Goal: Information Seeking & Learning: Check status

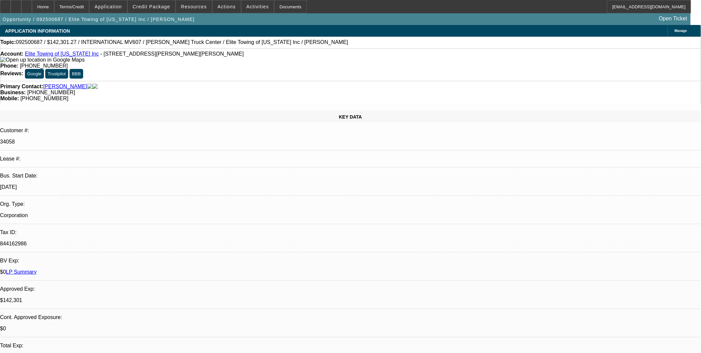
select select "0"
select select "2"
select select "0"
select select "2"
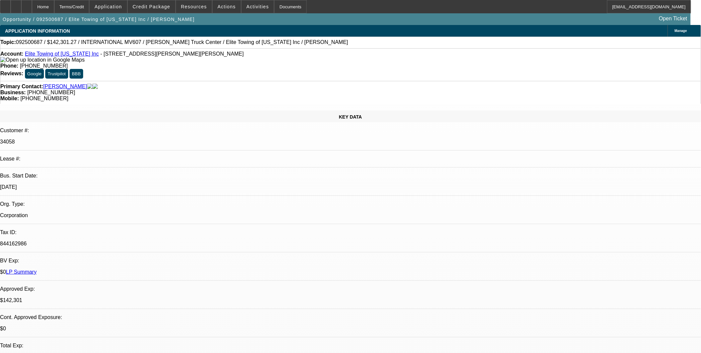
select select "0"
select select "0.15"
select select "2"
select select "0"
select select "0.2"
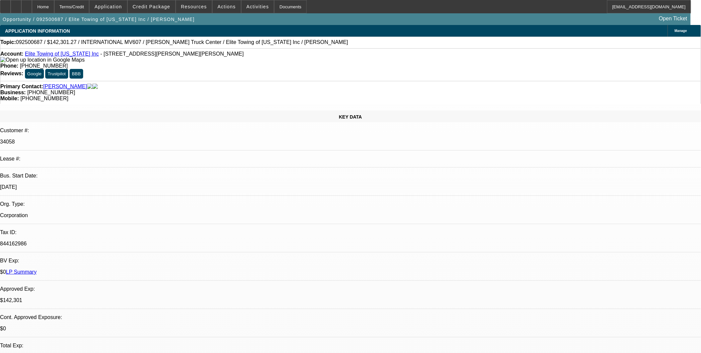
select select "2"
select select "0"
select select "1"
select select "2"
select select "6"
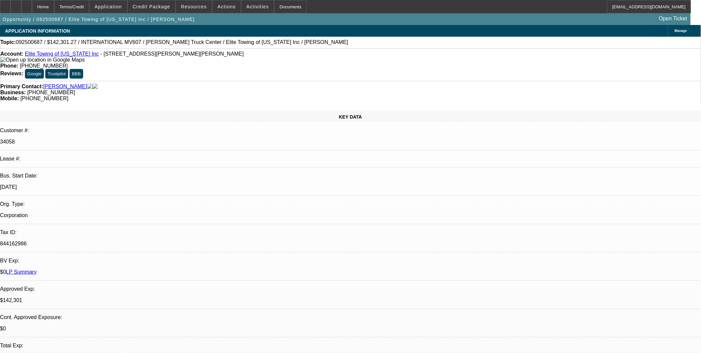
select select "1"
select select "2"
select select "6"
select select "1"
select select "2"
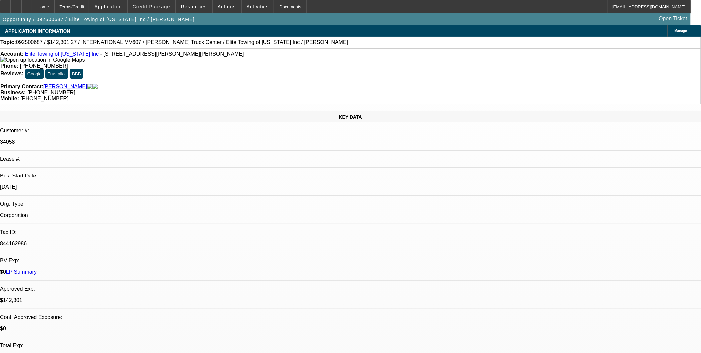
select select "6"
select select "1"
select select "2"
select select "6"
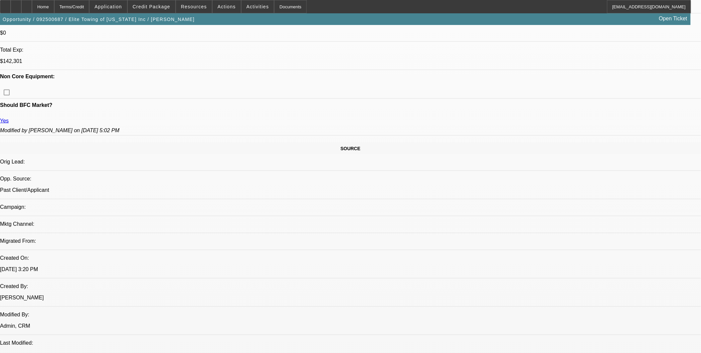
scroll to position [258, 0]
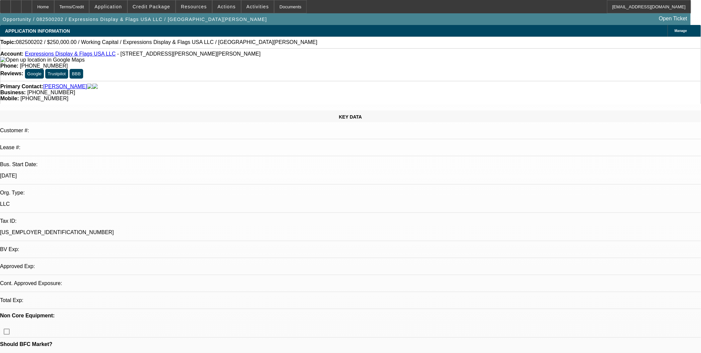
select select "0"
select select "1"
select select "2"
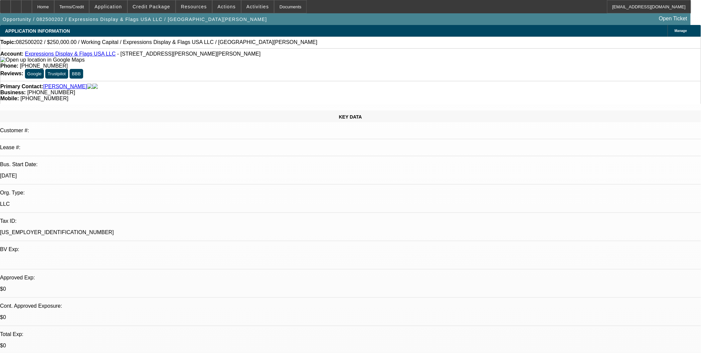
select select "6"
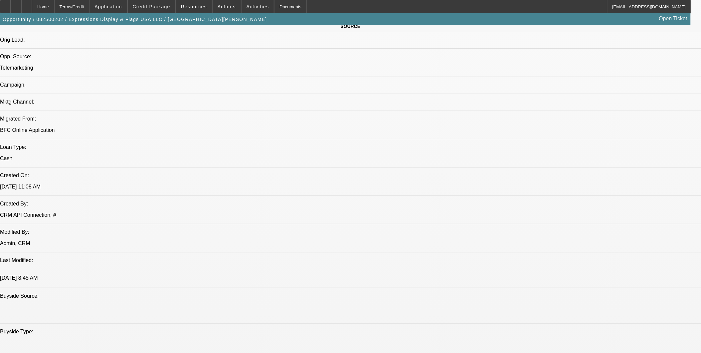
scroll to position [443, 0]
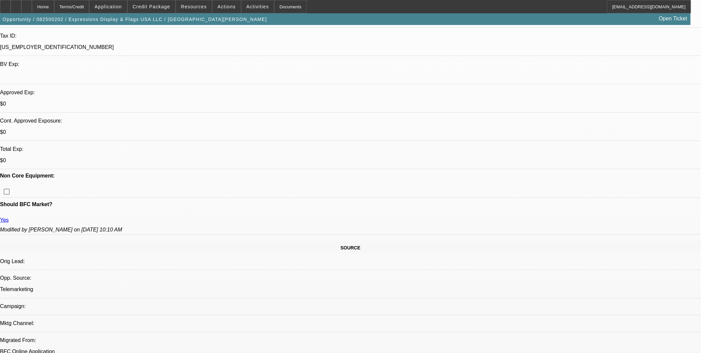
scroll to position [185, 0]
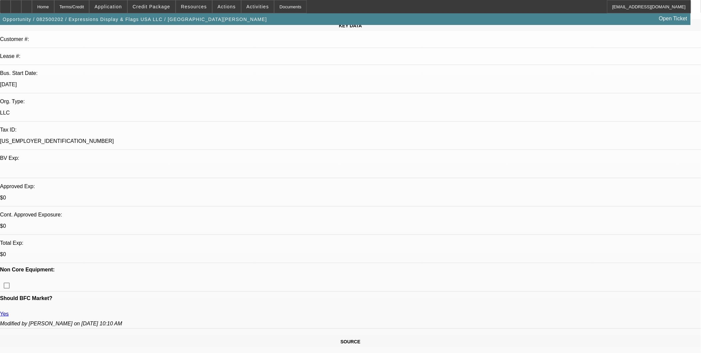
scroll to position [0, 0]
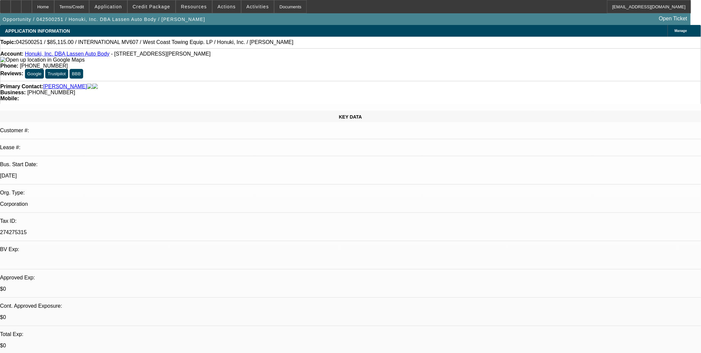
select select "0"
select select "0.1"
select select "0"
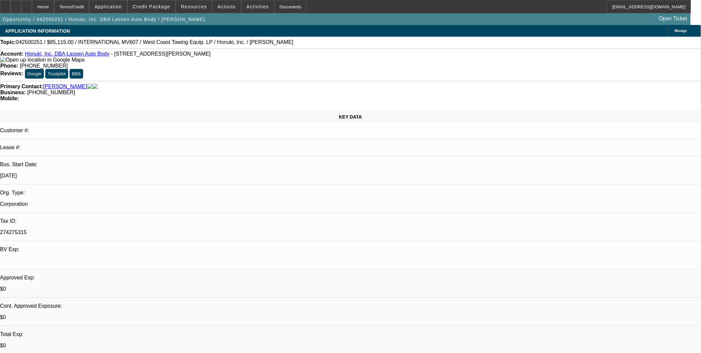
select select "0.1"
select select "0"
select select "0.1"
select select "1"
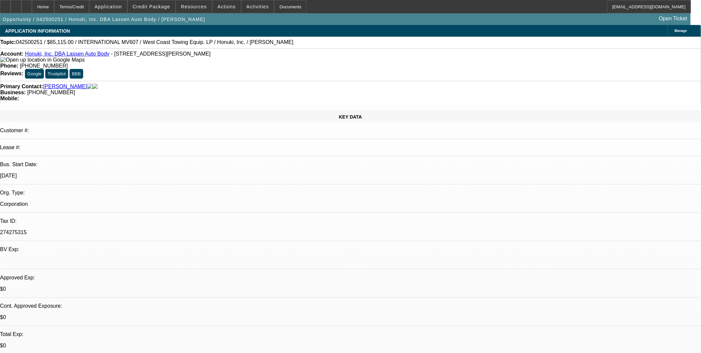
select select "2"
select select "4"
select select "1"
select select "2"
select select "4"
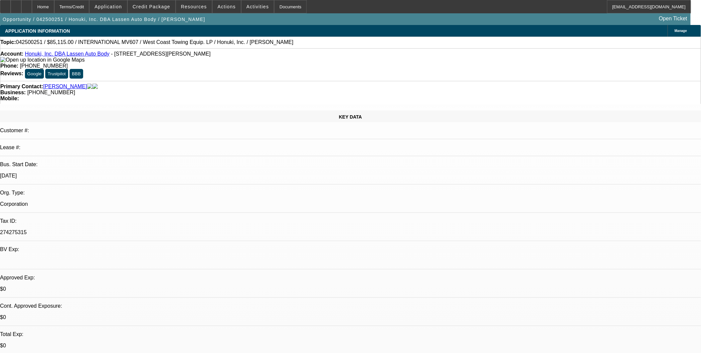
select select "1"
select select "2"
select select "4"
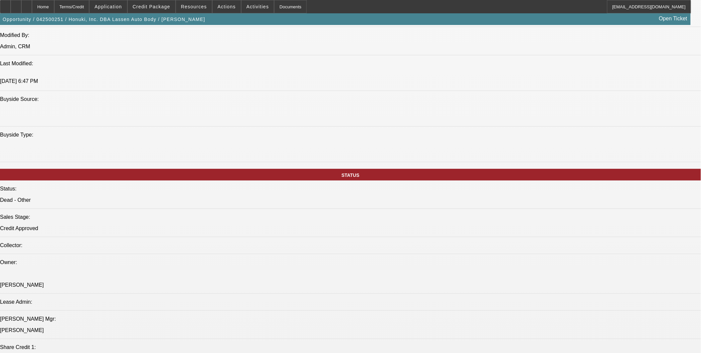
scroll to position [628, 0]
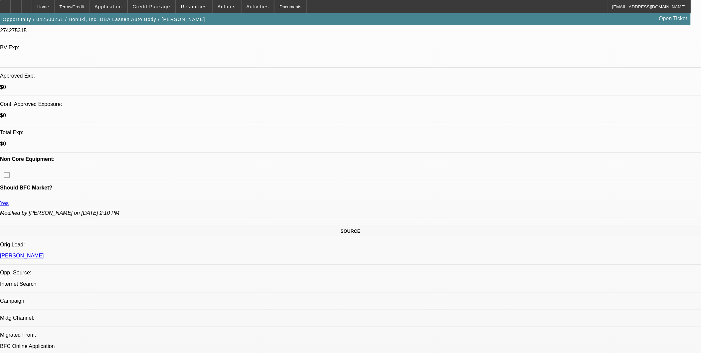
scroll to position [185, 0]
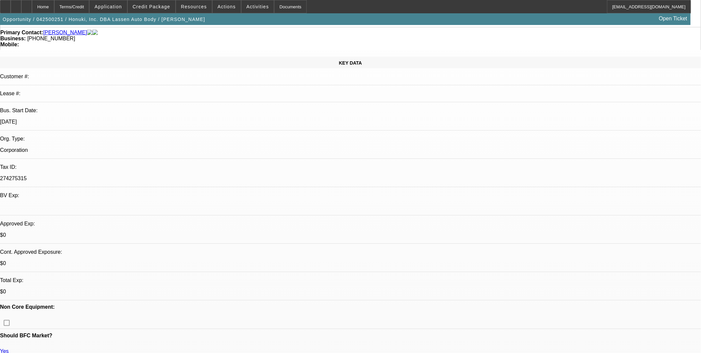
scroll to position [0, 0]
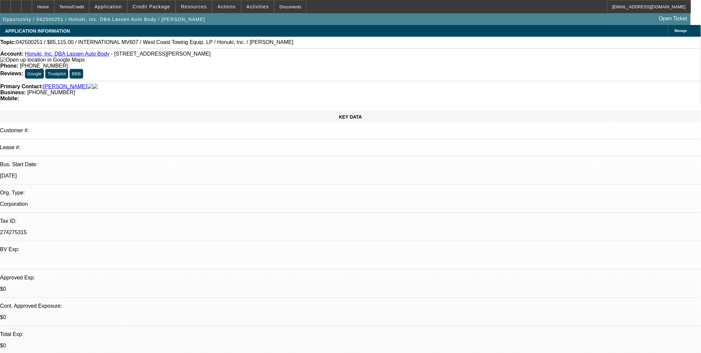
select select "0.1"
select select "0"
select select "0.1"
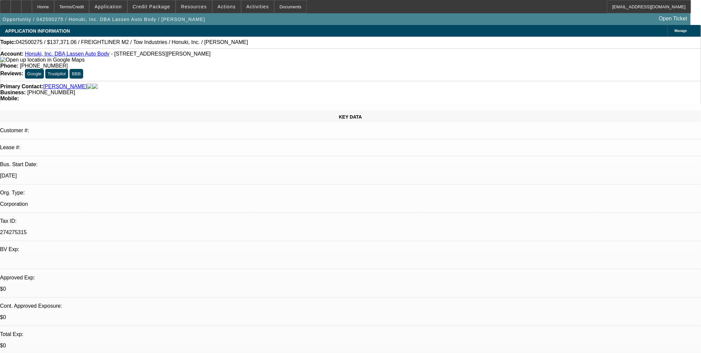
select select "0.1"
select select "0"
select select "0.1"
select select "0"
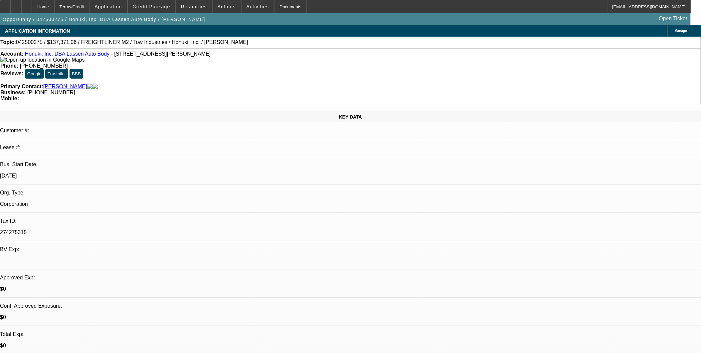
select select "0.1"
select select "0"
select select "0.1"
select select "1"
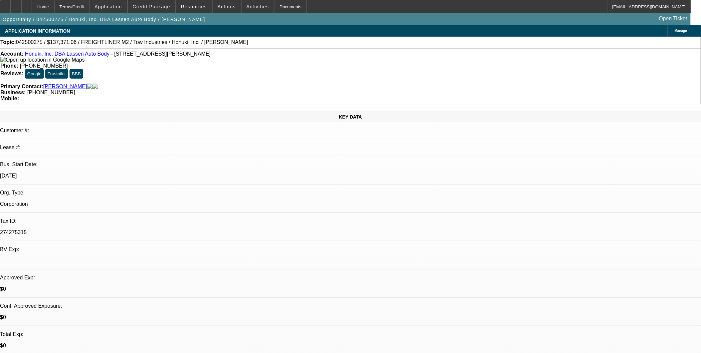
select select "2"
select select "4"
select select "1"
select select "2"
select select "4"
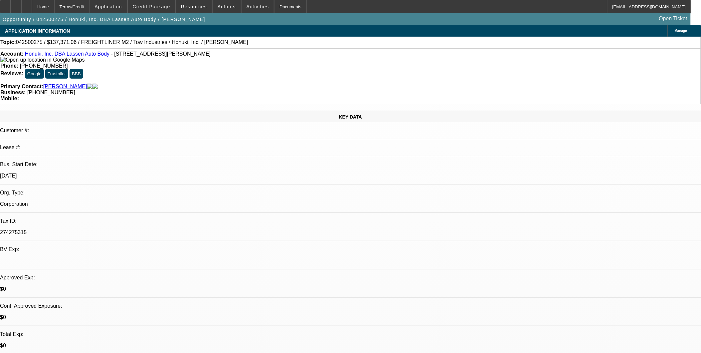
select select "1"
select select "2"
select select "4"
select select "1"
select select "3"
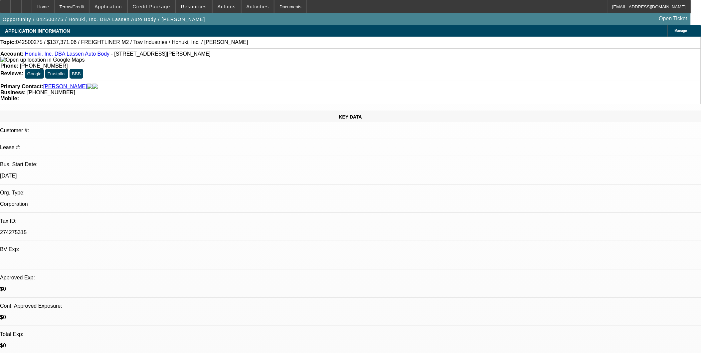
select select "4"
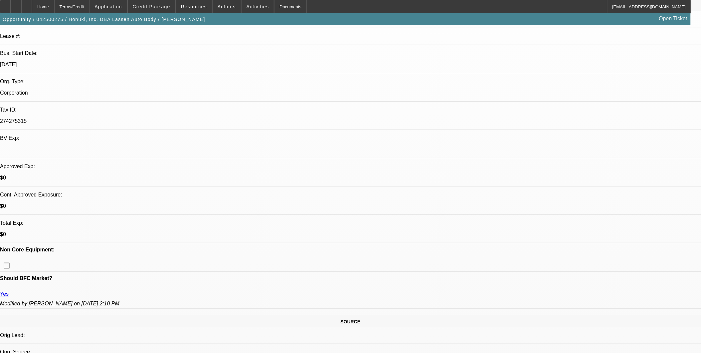
scroll to position [111, 0]
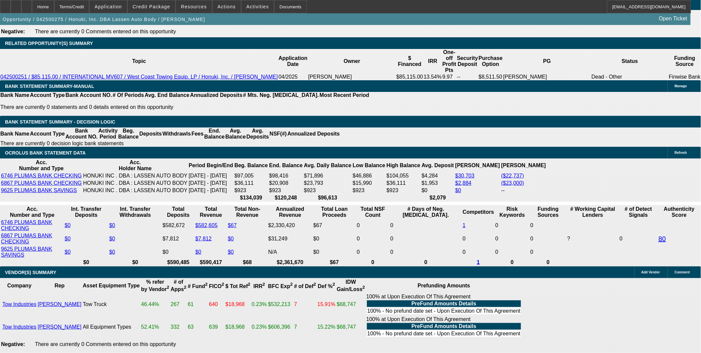
scroll to position [1072, 0]
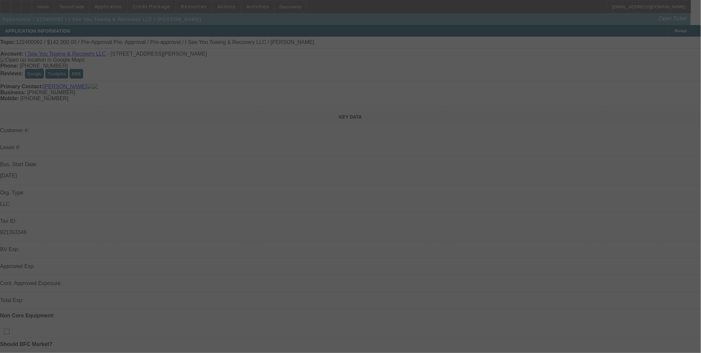
select select "0"
select select "2"
select select "0.1"
select select "4"
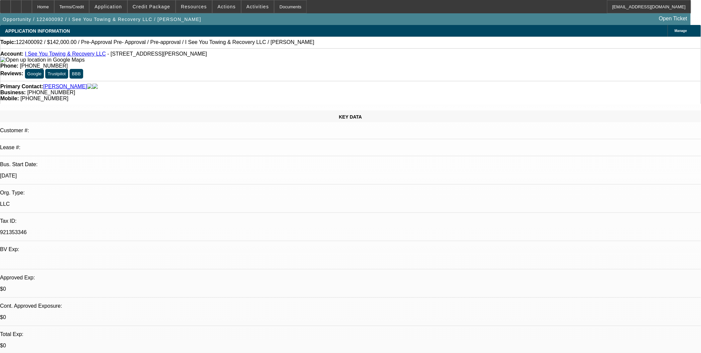
scroll to position [256, 0]
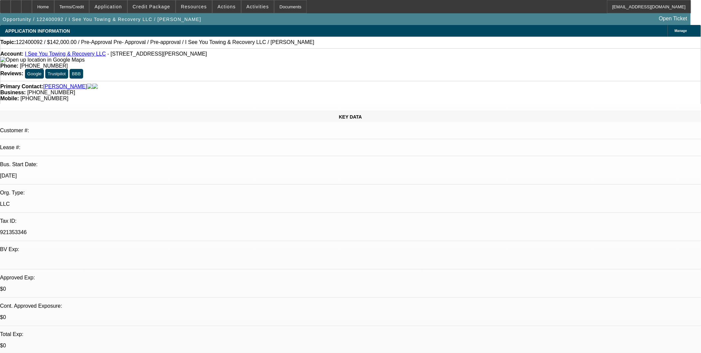
scroll to position [108, 0]
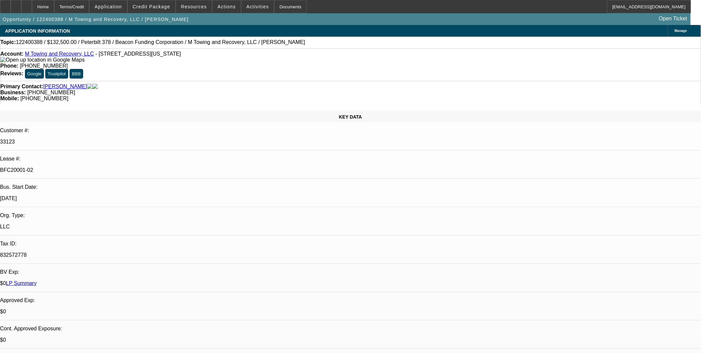
select select "0"
select select "2"
select select "0"
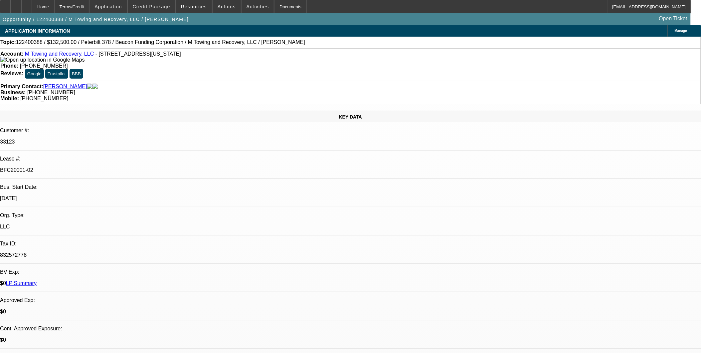
select select "0"
select select "2"
select select "0"
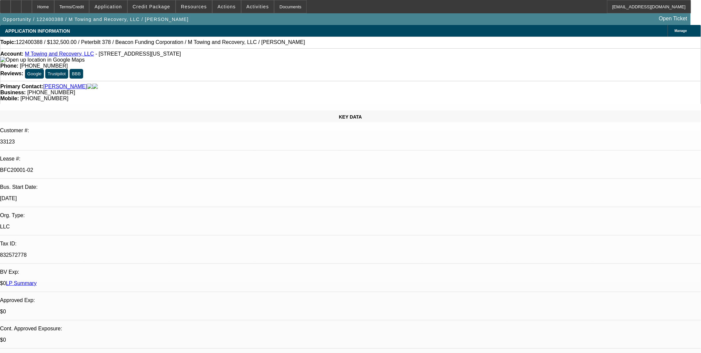
select select "2"
select select "0"
select select "1"
select select "2"
select select "6"
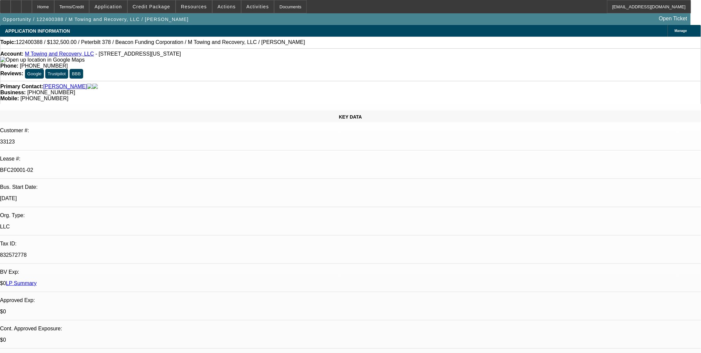
select select "1"
select select "3"
select select "6"
select select "1"
select select "2"
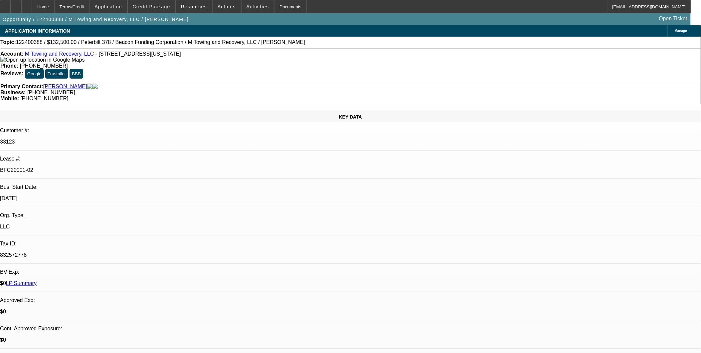
select select "6"
select select "1"
select select "2"
select select "6"
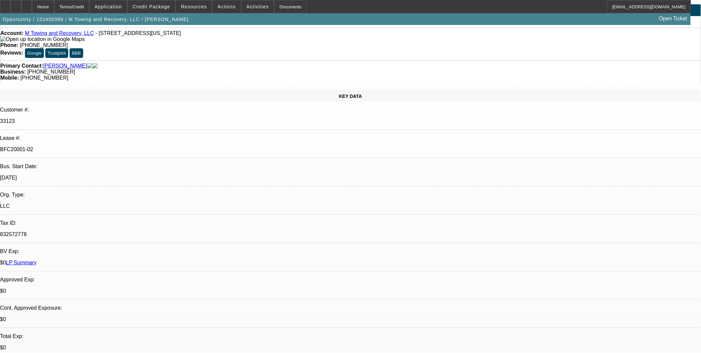
scroll to position [0, 0]
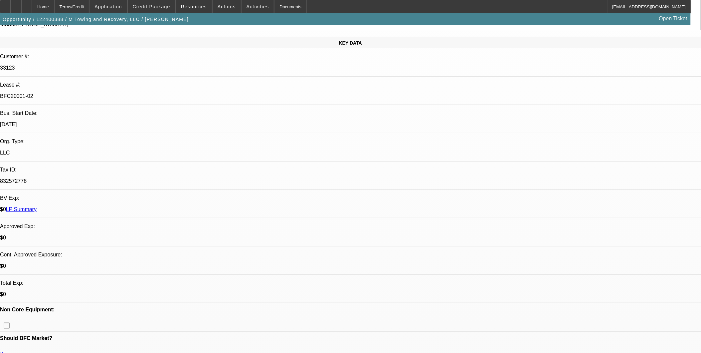
scroll to position [74, 0]
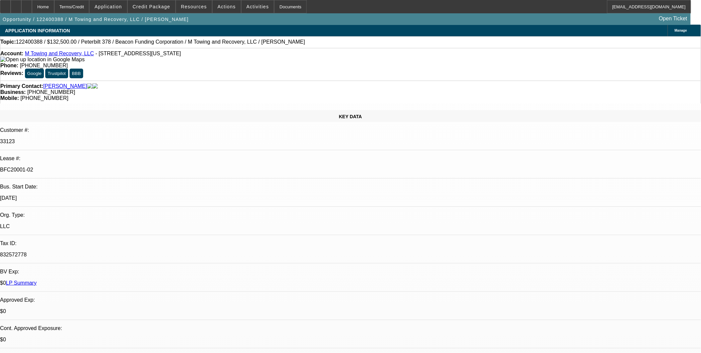
scroll to position [0, 0]
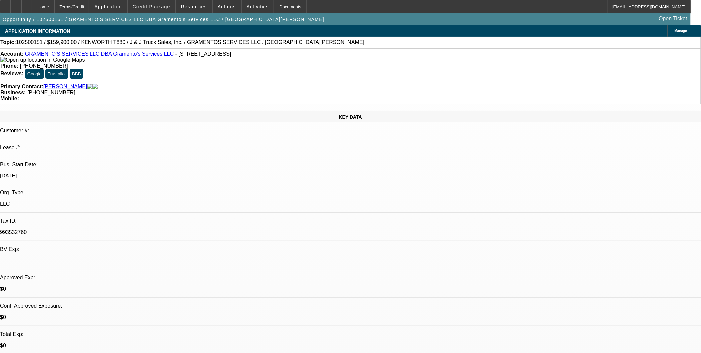
select select "0"
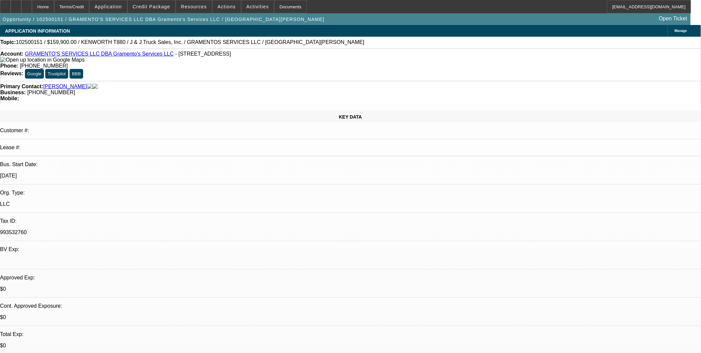
select select "0"
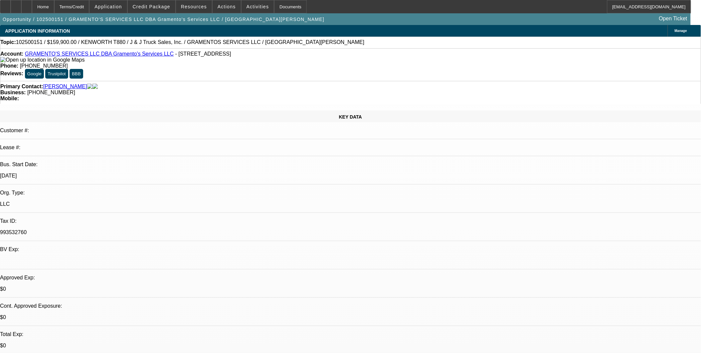
select select "0"
select select "1"
select select "2"
select select "6"
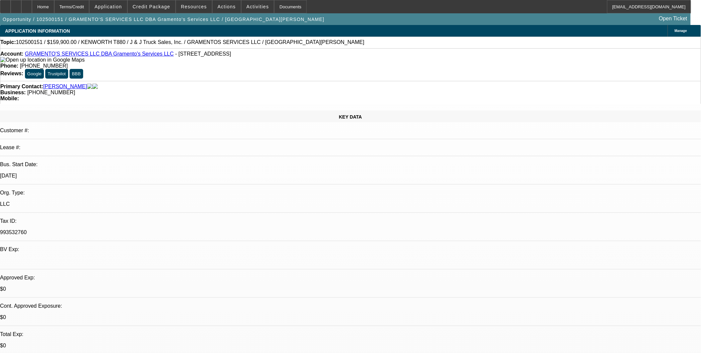
select select "1"
select select "6"
select select "1"
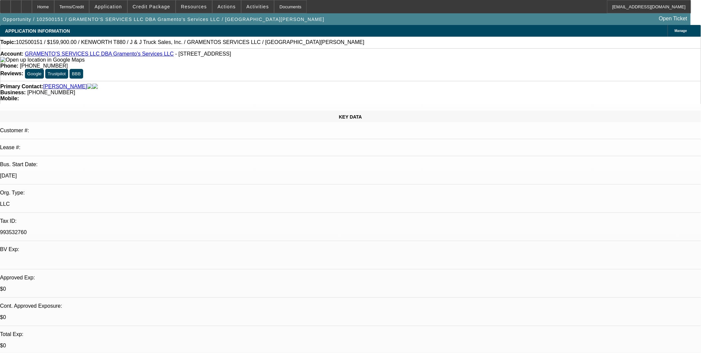
select select "6"
select select "1"
select select "6"
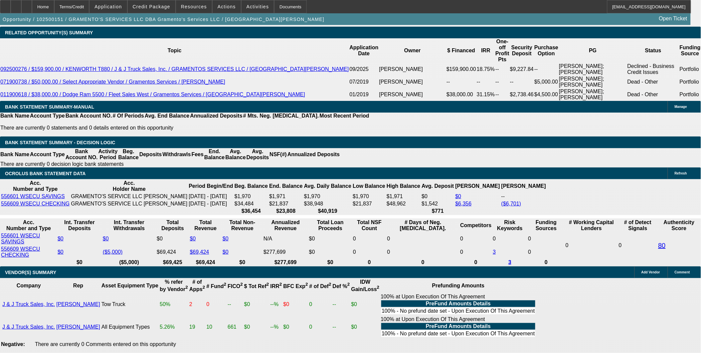
scroll to position [0, 0]
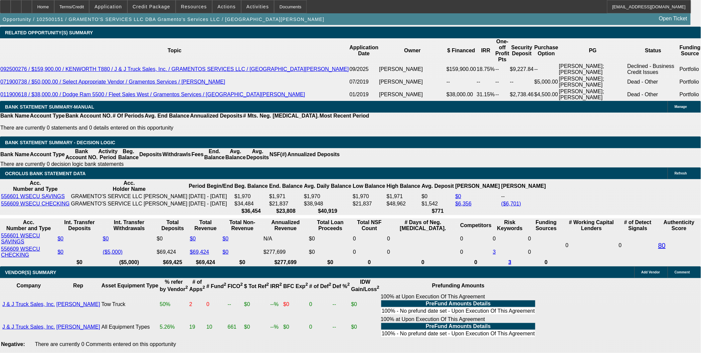
scroll to position [37, 0]
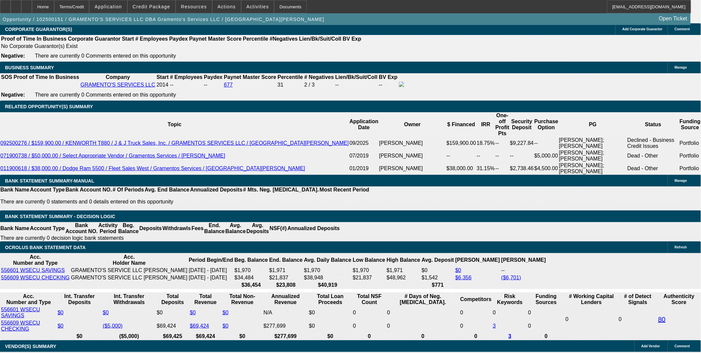
scroll to position [1072, 0]
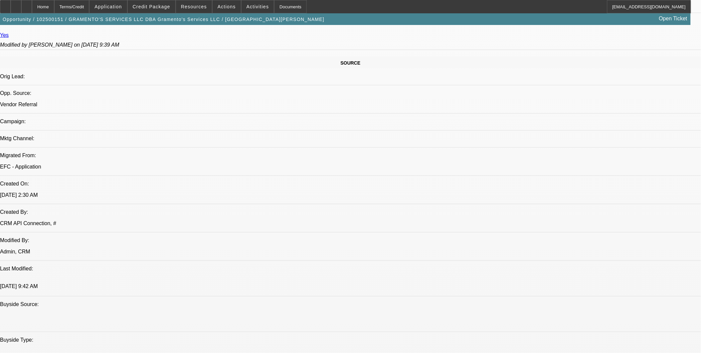
scroll to position [0, 0]
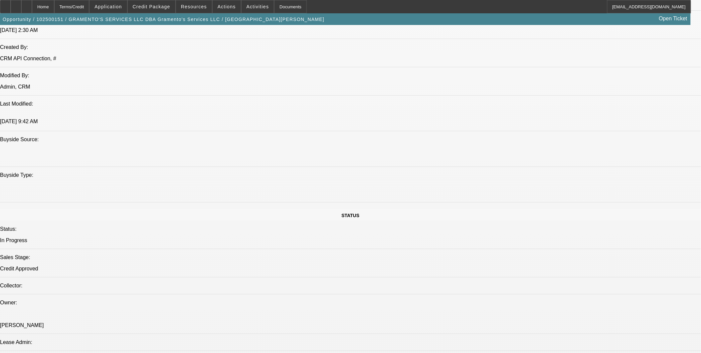
scroll to position [406, 0]
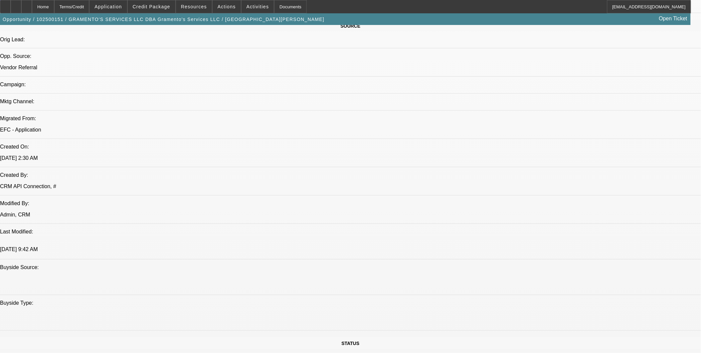
drag, startPoint x: 301, startPoint y: 208, endPoint x: 170, endPoint y: 208, distance: 131.1
drag, startPoint x: 178, startPoint y: 207, endPoint x: 295, endPoint y: 213, distance: 116.9
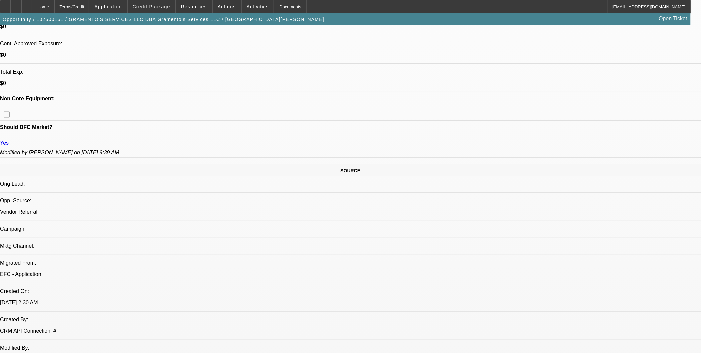
scroll to position [258, 0]
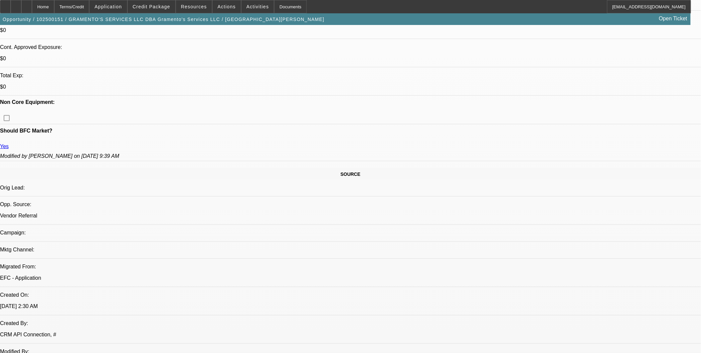
drag, startPoint x: 79, startPoint y: 229, endPoint x: 130, endPoint y: 233, distance: 51.5
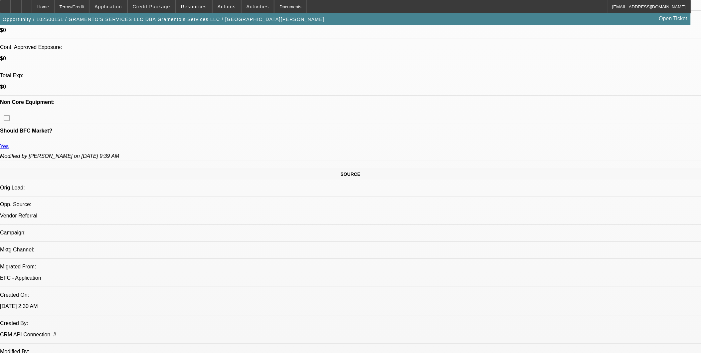
drag, startPoint x: 101, startPoint y: 234, endPoint x: 64, endPoint y: 233, distance: 36.9
drag, startPoint x: 457, startPoint y: 235, endPoint x: 112, endPoint y: 236, distance: 344.9
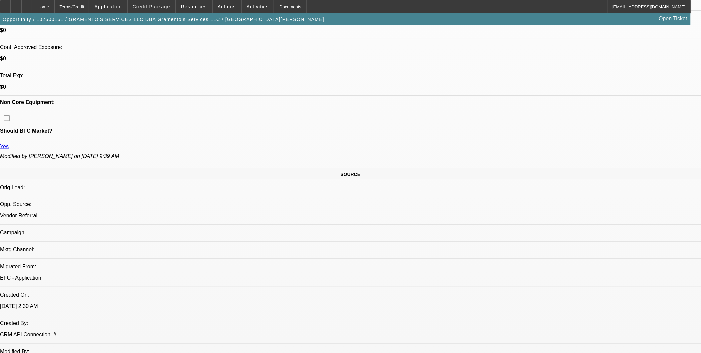
drag, startPoint x: 206, startPoint y: 126, endPoint x: 259, endPoint y: 126, distance: 53.2
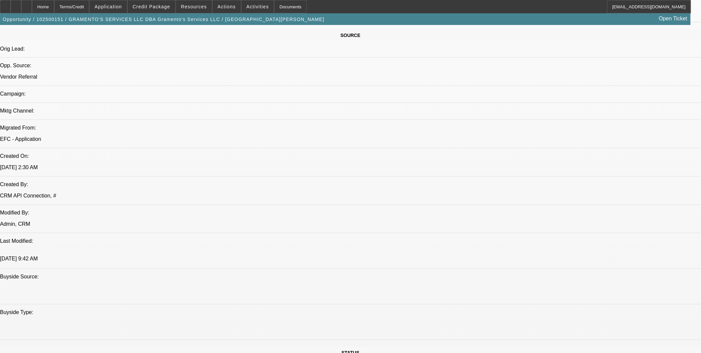
scroll to position [443, 0]
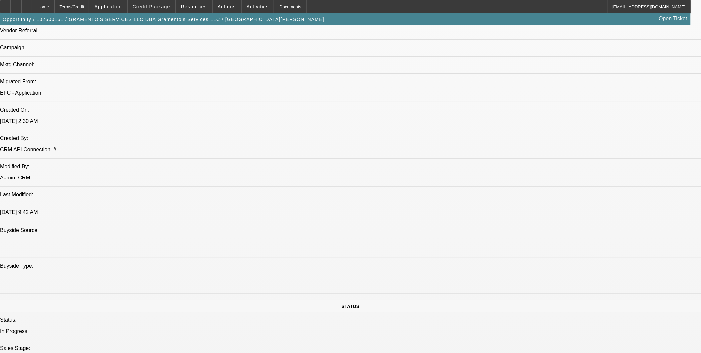
drag, startPoint x: 287, startPoint y: 168, endPoint x: 172, endPoint y: 168, distance: 114.4
drag, startPoint x: 180, startPoint y: 171, endPoint x: 311, endPoint y: 179, distance: 131.6
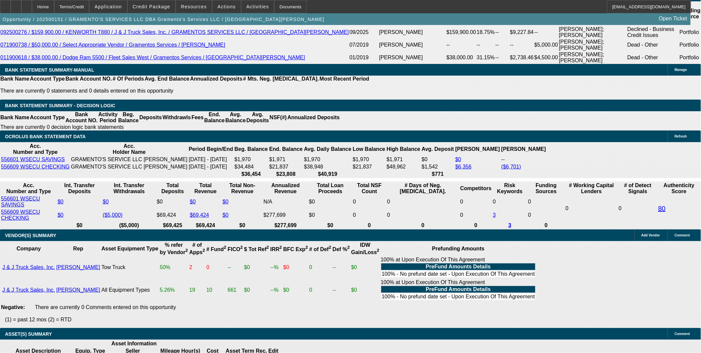
scroll to position [998, 0]
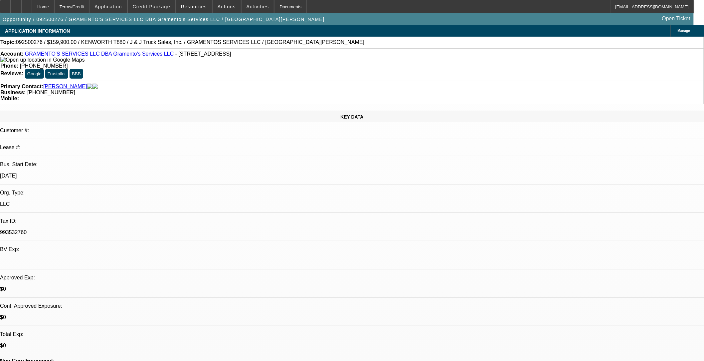
select select "0"
select select "2"
select select "0"
select select "2"
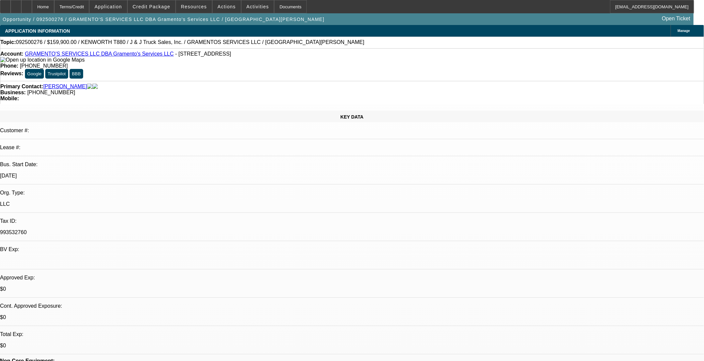
select select "0"
select select "1"
select select "2"
select select "6"
select select "1"
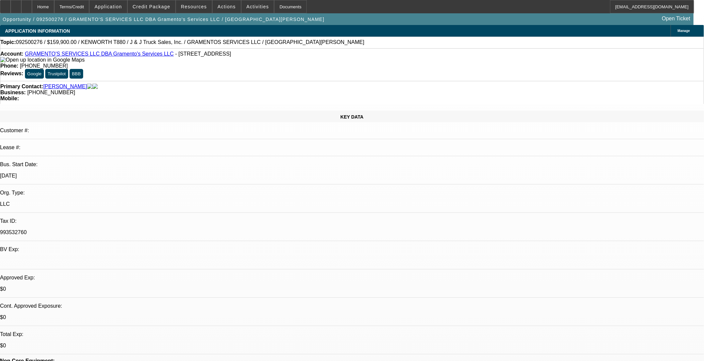
select select "2"
select select "6"
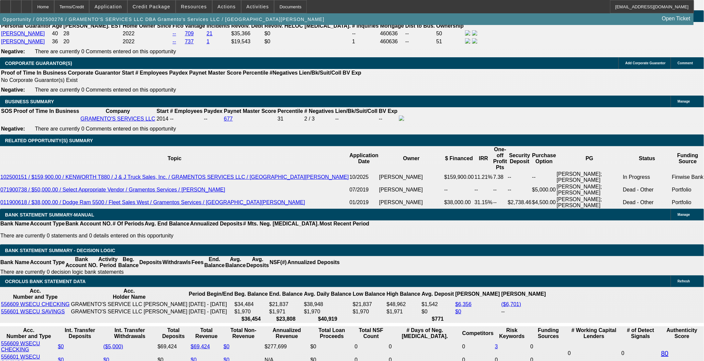
scroll to position [1035, 0]
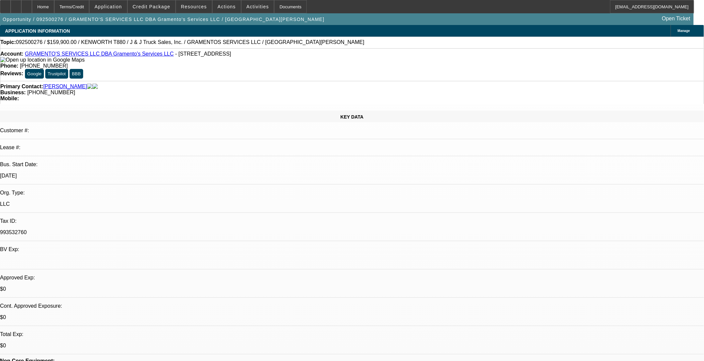
select select "0"
select select "2"
select select "0"
select select "2"
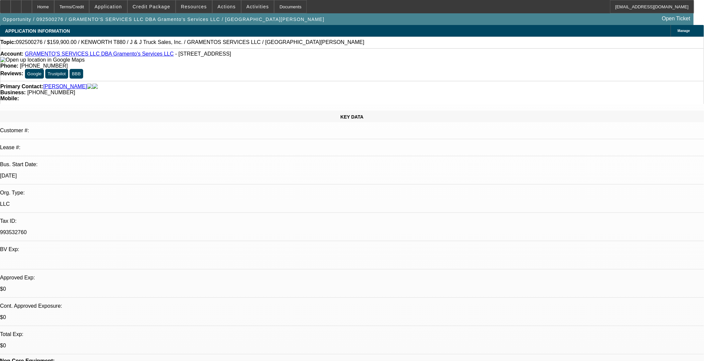
select select "0"
select select "1"
select select "2"
select select "6"
select select "1"
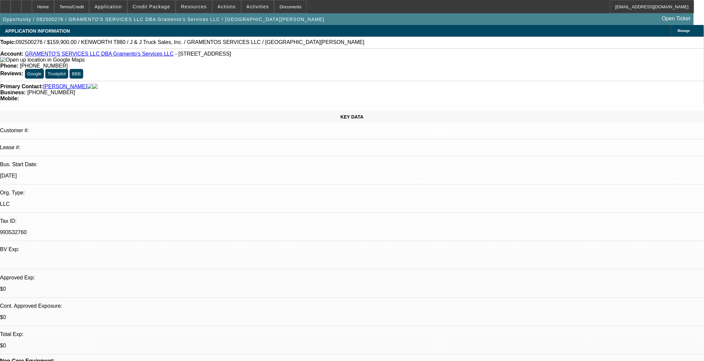
select select "2"
select select "6"
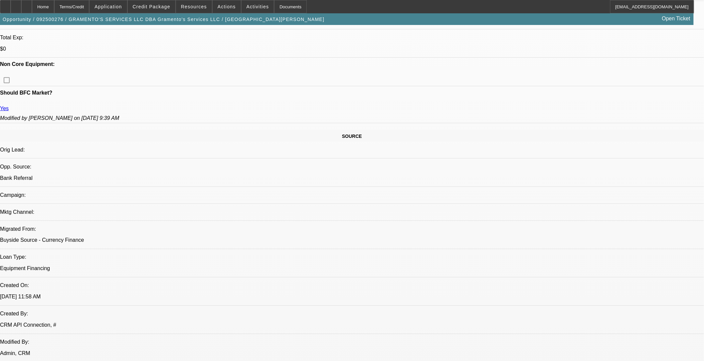
scroll to position [443, 0]
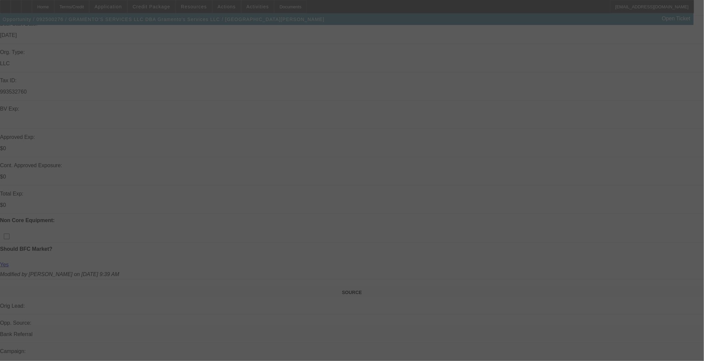
scroll to position [258, 0]
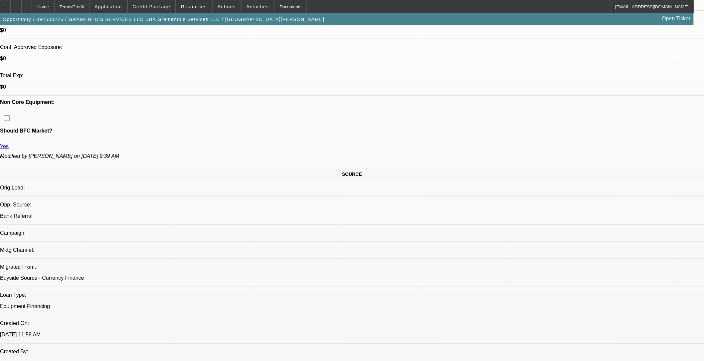
select select "0"
select select "2"
select select "0"
select select "2"
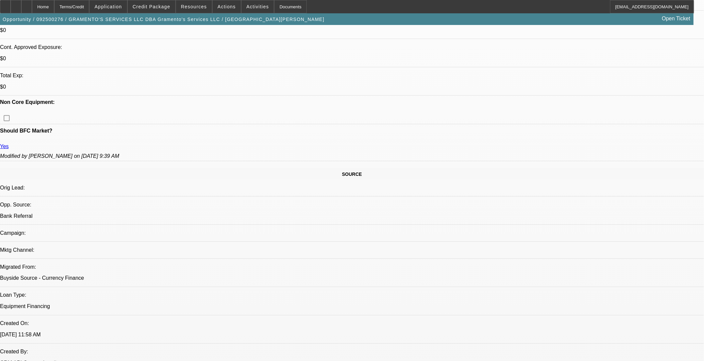
select select "0"
select select "1"
select select "2"
select select "6"
select select "1"
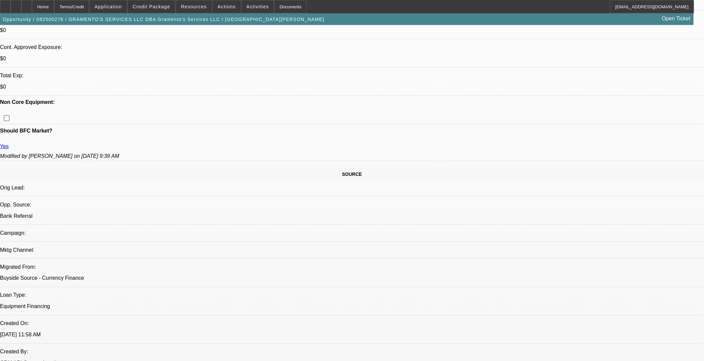
select select "2"
select select "6"
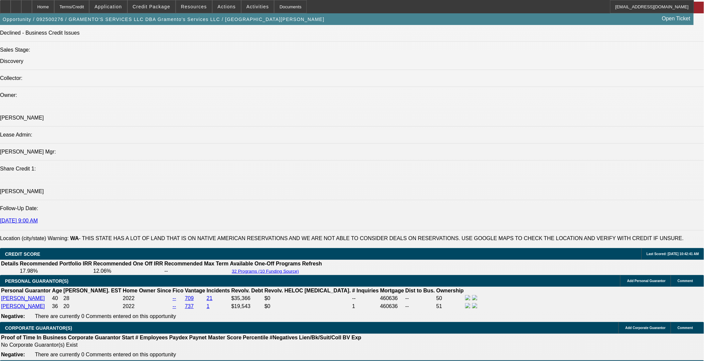
scroll to position [776, 0]
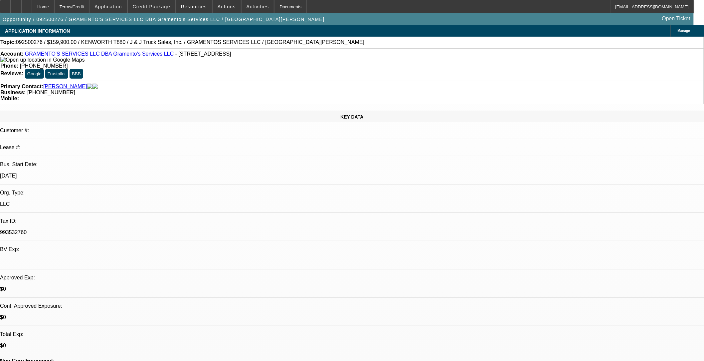
select select "0"
select select "2"
select select "0"
select select "2"
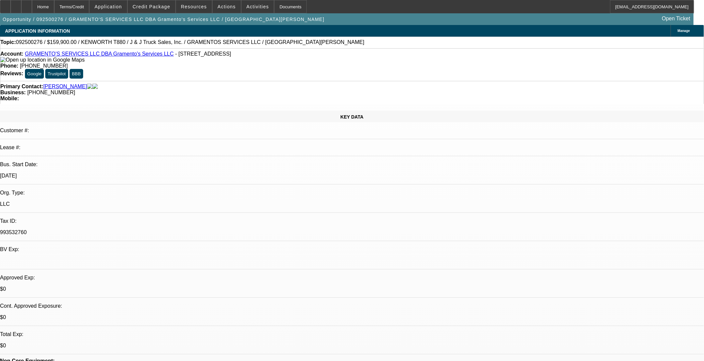
select select "0"
select select "1"
select select "2"
select select "6"
select select "1"
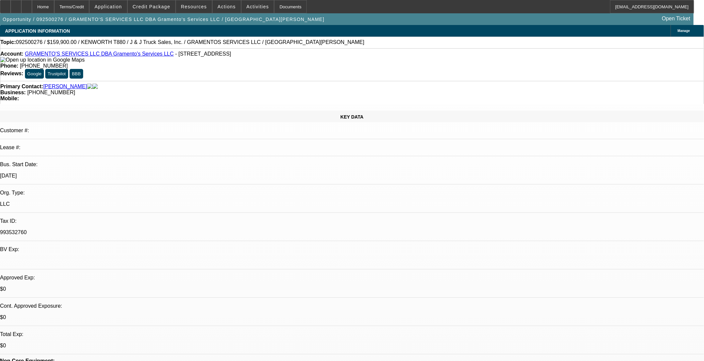
select select "2"
select select "6"
drag, startPoint x: 396, startPoint y: 215, endPoint x: 391, endPoint y: 207, distance: 9.8
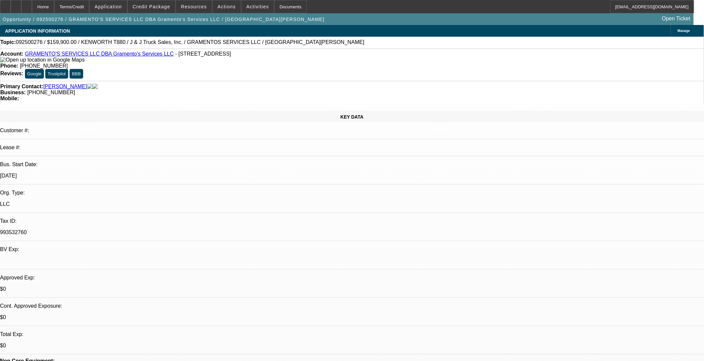
drag, startPoint x: 441, startPoint y: 139, endPoint x: 383, endPoint y: 136, distance: 58.9
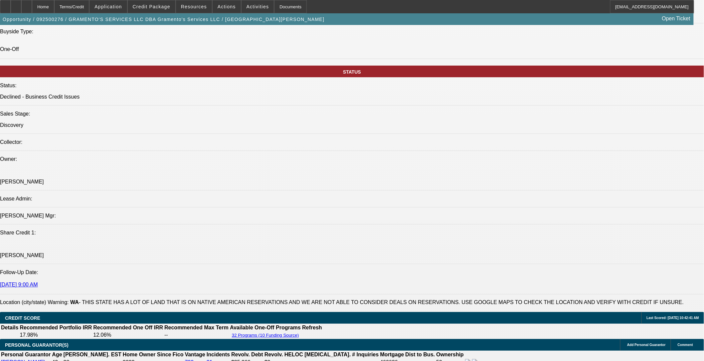
scroll to position [702, 0]
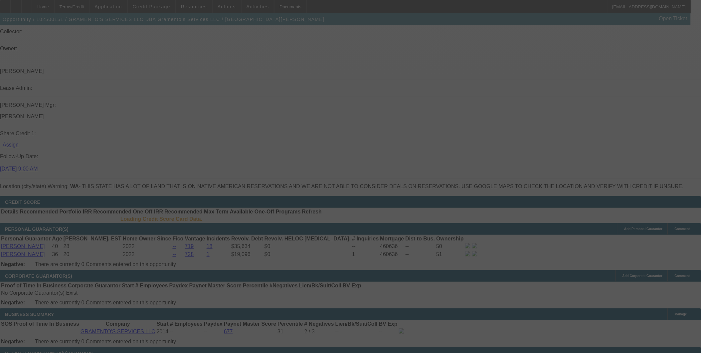
scroll to position [997, 0]
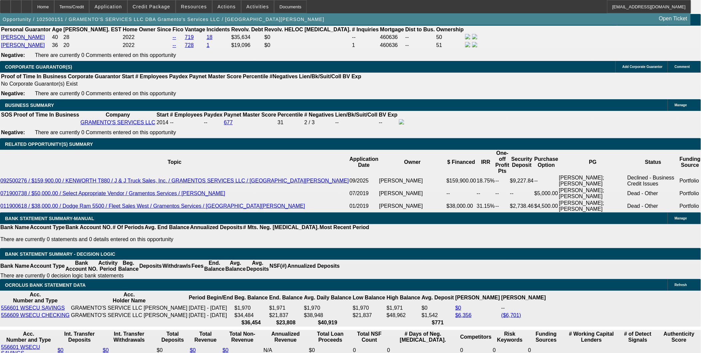
select select "0"
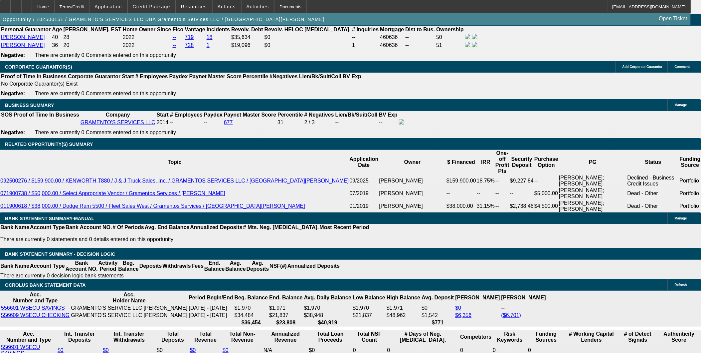
select select "0"
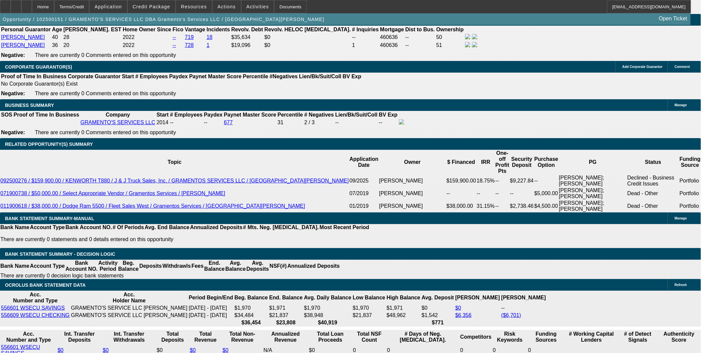
select select "0"
select select "1"
select select "2"
select select "6"
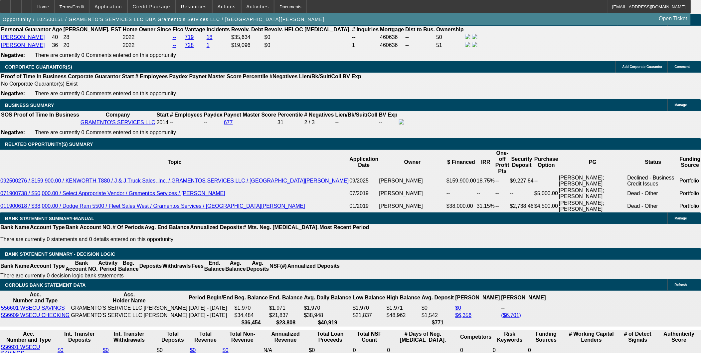
select select "1"
select select "6"
select select "1"
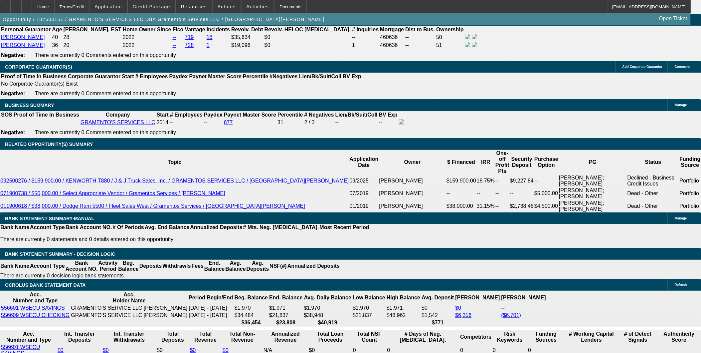
select select "6"
select select "1"
select select "6"
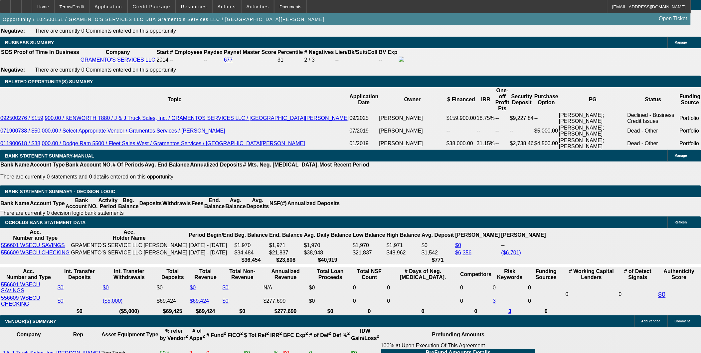
scroll to position [1073, 0]
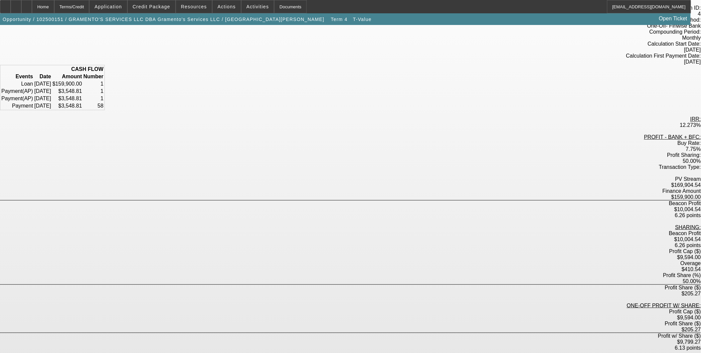
scroll to position [68, 0]
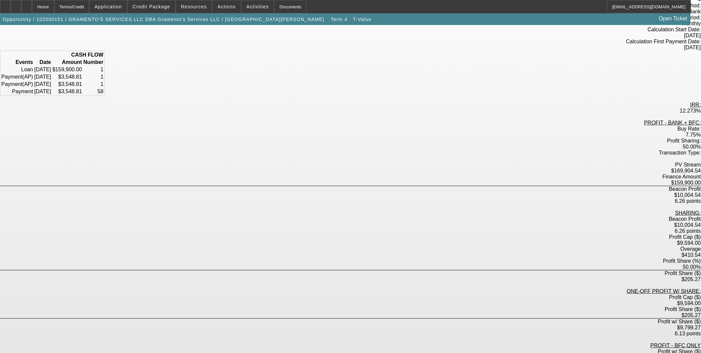
drag, startPoint x: 343, startPoint y: 168, endPoint x: 368, endPoint y: 169, distance: 24.3
click at [368, 240] on div "$9,594.00" at bounding box center [350, 243] width 701 height 6
click at [424, 258] on div "Profit Share (%) 50.00%" at bounding box center [350, 264] width 701 height 12
drag, startPoint x: 340, startPoint y: 145, endPoint x: 384, endPoint y: 147, distance: 44.3
click at [384, 186] on div "Beacon Profit $10,004.54 6.26 points" at bounding box center [350, 195] width 701 height 18
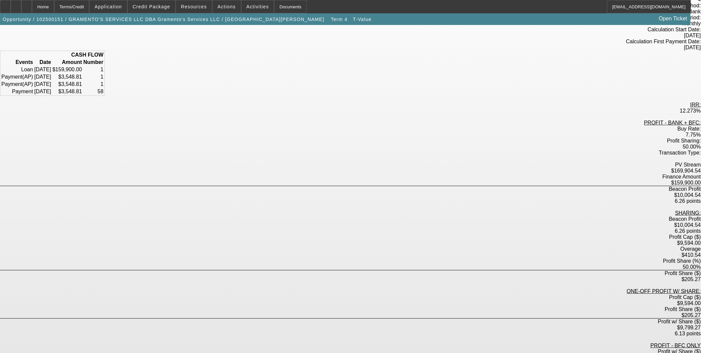
click at [401, 148] on div "PROFIT - BANK + BFC: Buy Rate: 7.75% Profit Sharing: 50.00% Transaction Type: P…" at bounding box center [350, 289] width 701 height 338
drag, startPoint x: 331, startPoint y: 145, endPoint x: 394, endPoint y: 148, distance: 63.0
click at [394, 148] on div "PROFIT - BANK + BFC: Buy Rate: 7.75% Profit Sharing: 50.00% Transaction Type: P…" at bounding box center [350, 289] width 701 height 338
drag, startPoint x: 343, startPoint y: 168, endPoint x: 367, endPoint y: 168, distance: 24.0
click at [367, 240] on div "$9,594.00" at bounding box center [350, 243] width 701 height 6
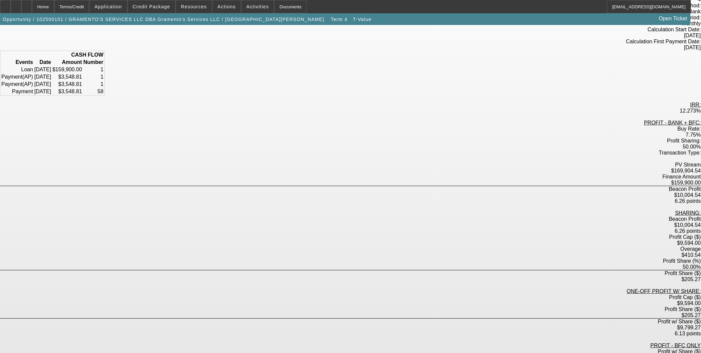
drag, startPoint x: 345, startPoint y: 173, endPoint x: 366, endPoint y: 174, distance: 21.3
click at [366, 252] on div "$410.54" at bounding box center [350, 255] width 701 height 6
drag, startPoint x: 365, startPoint y: 185, endPoint x: 345, endPoint y: 186, distance: 20.3
click at [345, 276] on div "$205.27" at bounding box center [350, 279] width 701 height 6
click at [383, 270] on div "Profit Share ($) $205.27" at bounding box center [350, 276] width 701 height 12
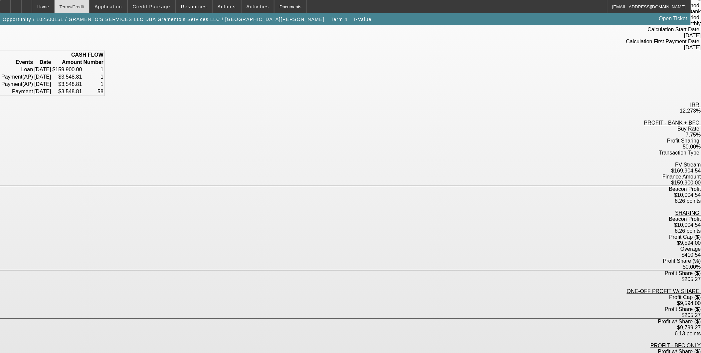
click at [89, 9] on div "Terms/Credit" at bounding box center [71, 6] width 35 height 13
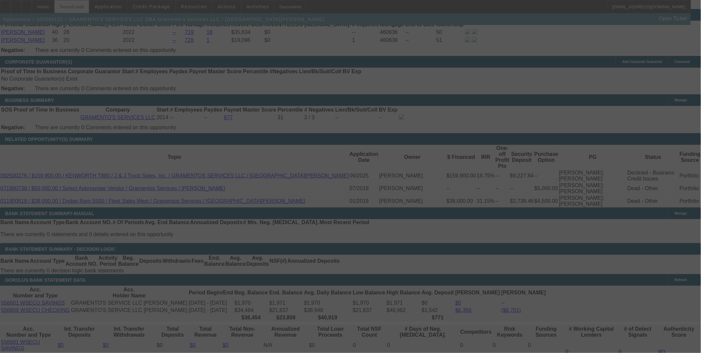
scroll to position [1019, 0]
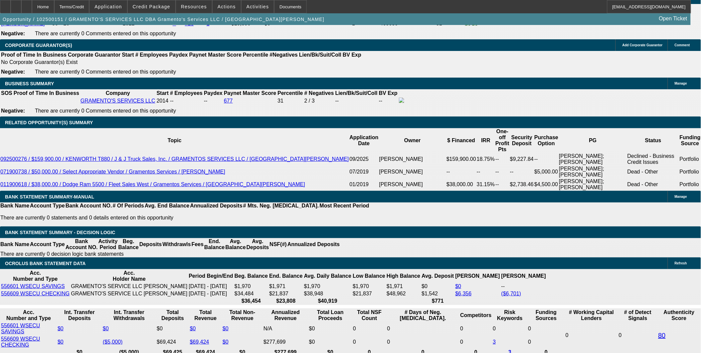
select select "0"
select select "2"
select select "0"
select select "6"
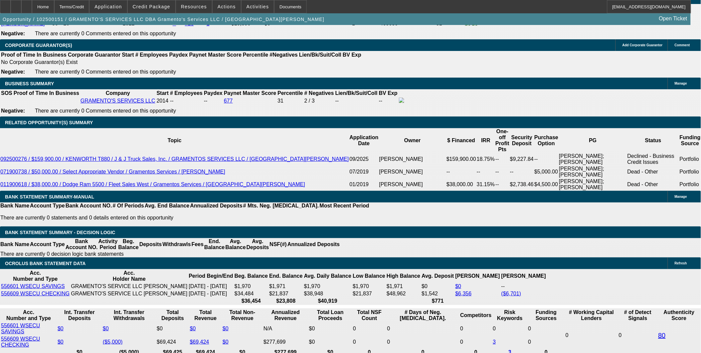
select select "0"
select select "6"
select select "0"
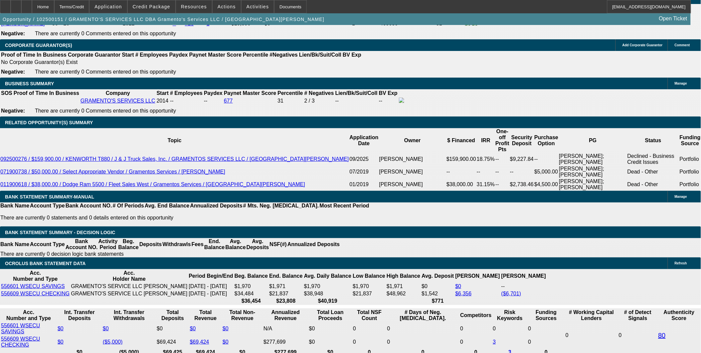
select select "0"
select select "6"
select select "0"
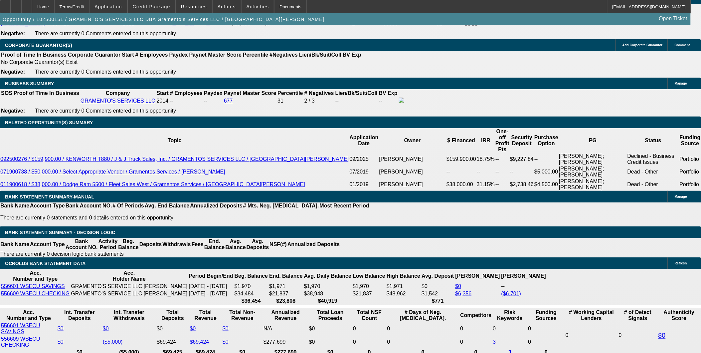
select select "0"
select select "6"
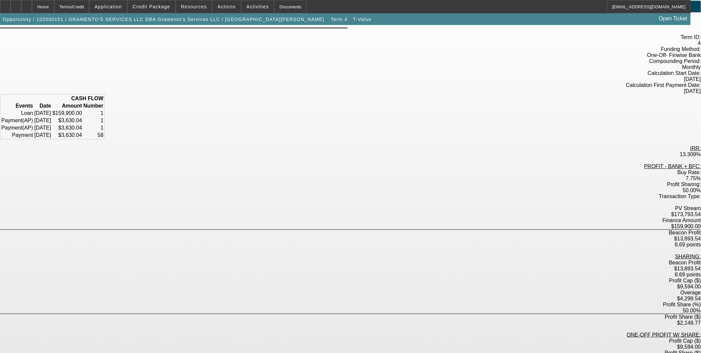
scroll to position [37, 0]
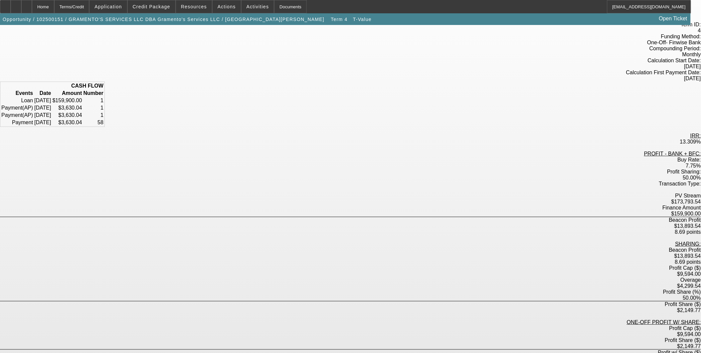
drag, startPoint x: 313, startPoint y: 276, endPoint x: 364, endPoint y: 278, distance: 50.6
click at [432, 247] on div "Beacon Profit $13,893.54 8.69 points" at bounding box center [350, 256] width 701 height 18
drag, startPoint x: 341, startPoint y: 199, endPoint x: 367, endPoint y: 199, distance: 25.9
click at [367, 271] on div "$9,594.00" at bounding box center [350, 274] width 701 height 6
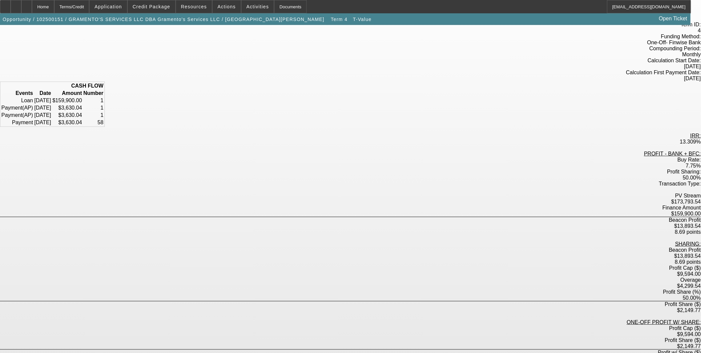
drag, startPoint x: 340, startPoint y: 206, endPoint x: 367, endPoint y: 207, distance: 27.0
click at [367, 283] on div "$4,299.54" at bounding box center [350, 286] width 701 height 6
drag, startPoint x: 342, startPoint y: 219, endPoint x: 368, endPoint y: 219, distance: 25.9
click at [368, 307] on div "$2,149.77" at bounding box center [350, 310] width 701 height 6
click at [350, 241] on div "SHARING: Beacon Profit $13,893.54 8.69 points Profit Cap ($) $9,594.00 Overage …" at bounding box center [350, 304] width 701 height 126
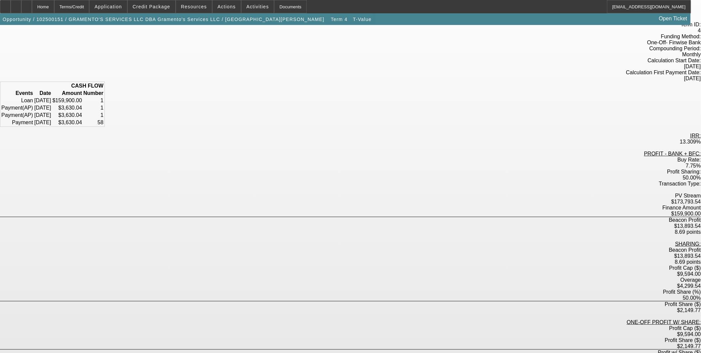
click at [380, 289] on div "Profit Share (%) 50.00%" at bounding box center [350, 295] width 701 height 12
drag, startPoint x: 341, startPoint y: 233, endPoint x: 365, endPoint y: 245, distance: 26.3
click at [365, 245] on div "SHARING: Beacon Profit $13,893.54 8.69 points Profit Cap ($) $9,594.00 Overage …" at bounding box center [350, 304] width 701 height 126
click at [372, 251] on div "PROFIT - BANK + BFC: Buy Rate: 7.75% Profit Sharing: 50.00% Transaction Type: P…" at bounding box center [350, 320] width 701 height 338
click at [89, 6] on div "Terms/Credit" at bounding box center [71, 6] width 35 height 13
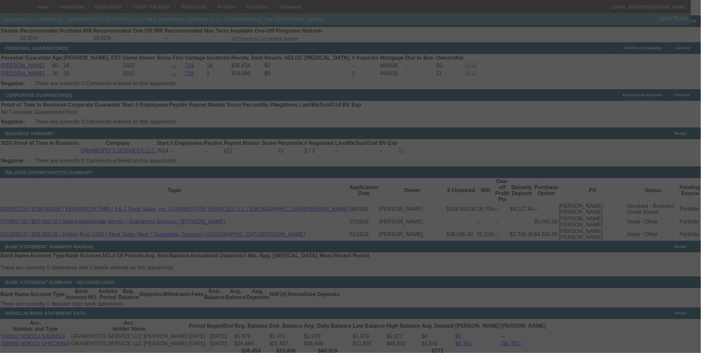
scroll to position [966, 0]
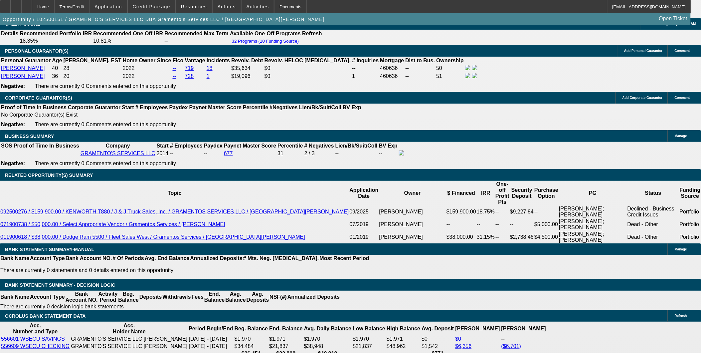
select select "0"
select select "2"
select select "0"
select select "6"
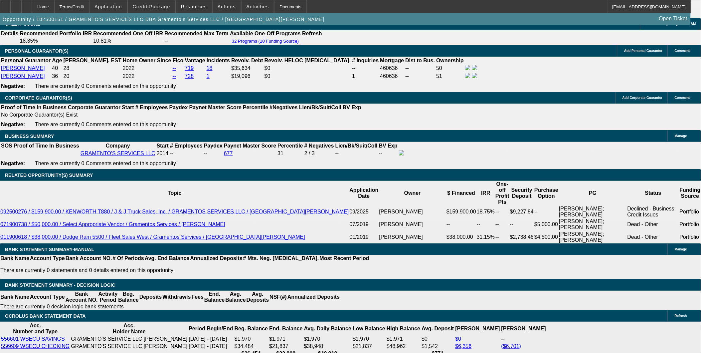
select select "0"
select select "6"
select select "0"
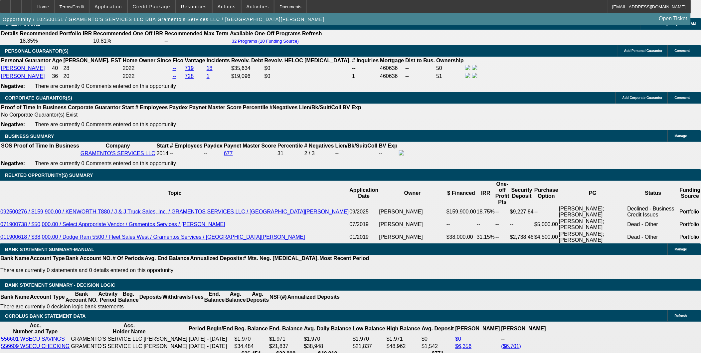
select select "0"
select select "6"
select select "0"
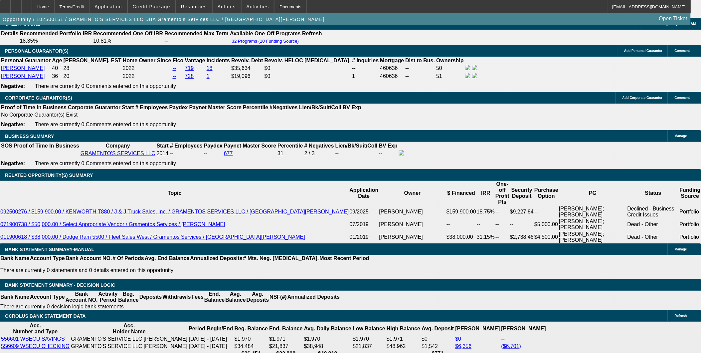
select select "0"
select select "6"
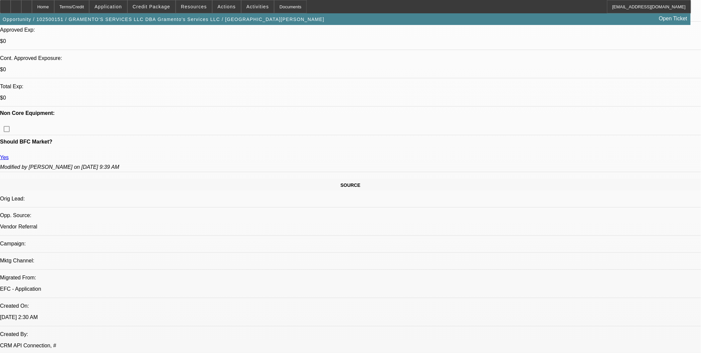
scroll to position [228, 0]
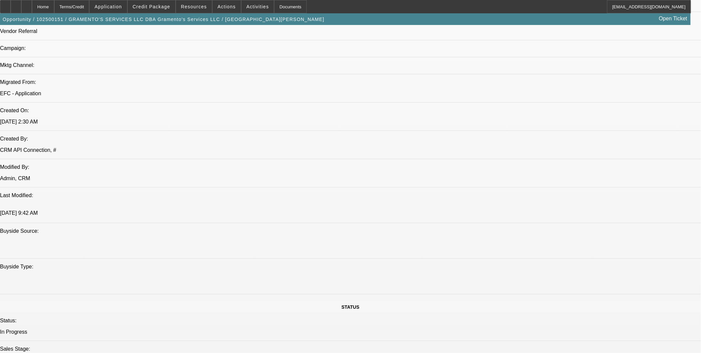
scroll to position [413, 0]
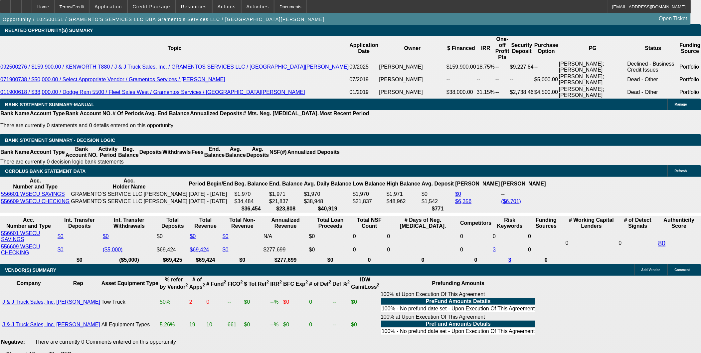
scroll to position [1115, 0]
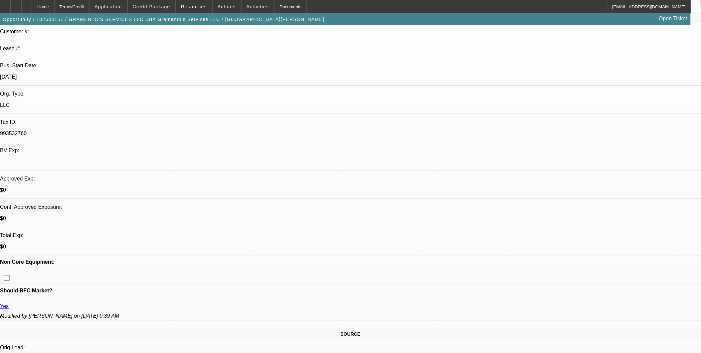
scroll to position [0, 0]
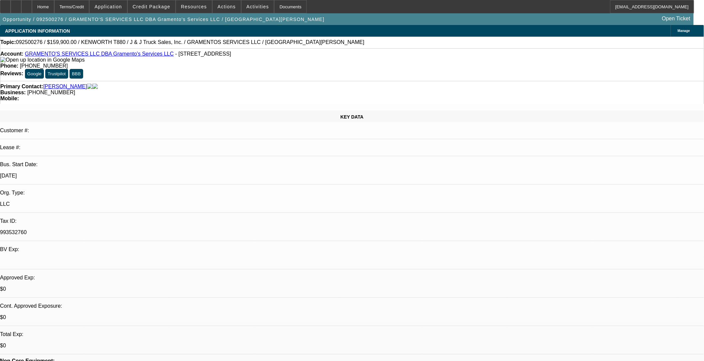
select select "0"
select select "2"
select select "0"
select select "2"
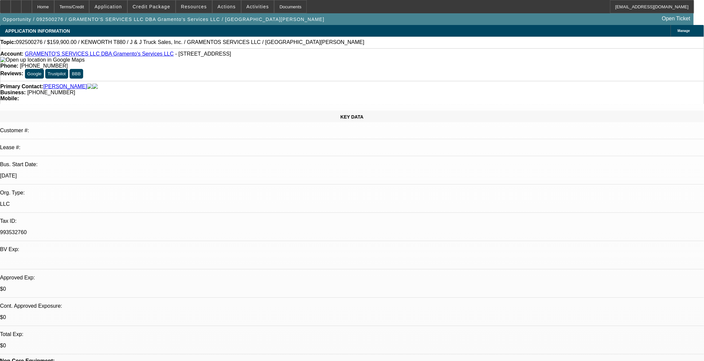
select select "0"
select select "1"
select select "2"
select select "6"
select select "1"
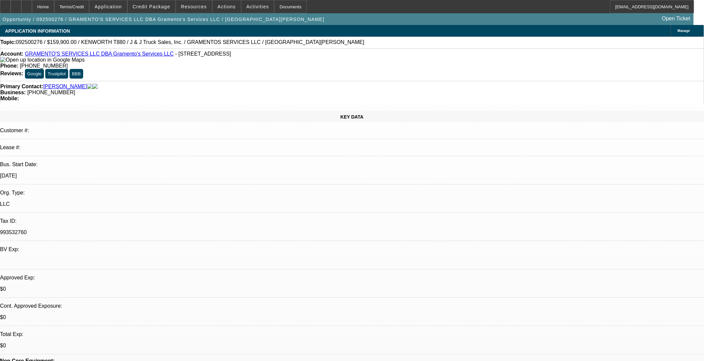
select select "2"
select select "6"
drag, startPoint x: 529, startPoint y: 221, endPoint x: 551, endPoint y: 245, distance: 33.0
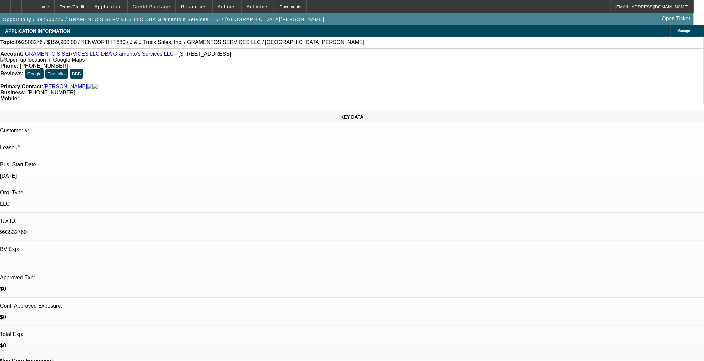
drag, startPoint x: 530, startPoint y: 227, endPoint x: 621, endPoint y: 232, distance: 92.0
drag, startPoint x: 493, startPoint y: 239, endPoint x: 543, endPoint y: 244, distance: 49.8
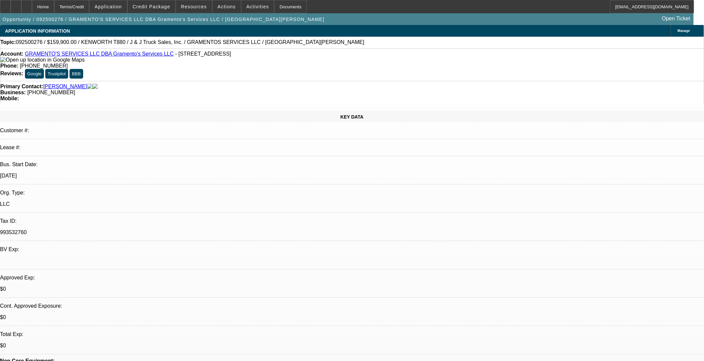
drag, startPoint x: 477, startPoint y: 217, endPoint x: 494, endPoint y: 215, distance: 17.4
drag, startPoint x: 505, startPoint y: 216, endPoint x: 643, endPoint y: 220, distance: 138.7
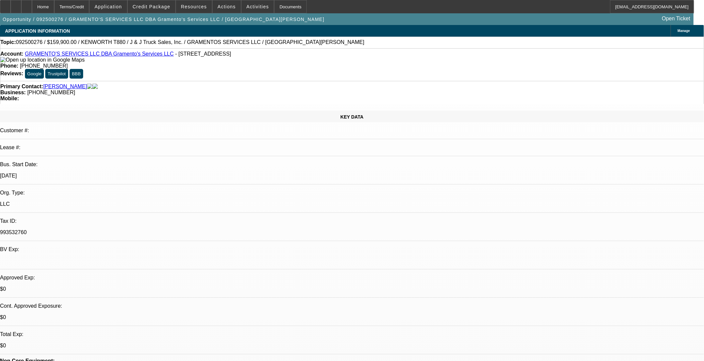
drag, startPoint x: 480, startPoint y: 223, endPoint x: 603, endPoint y: 226, distance: 122.8
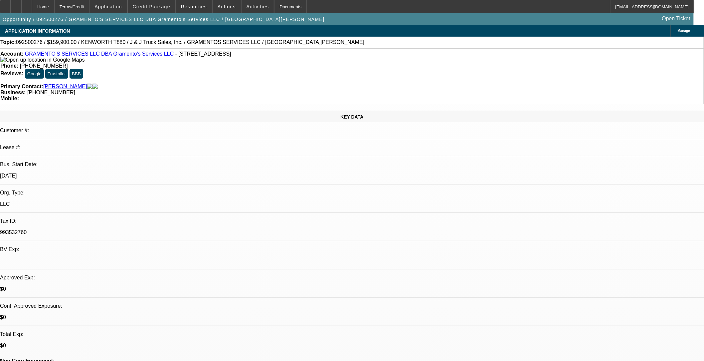
drag, startPoint x: 333, startPoint y: 205, endPoint x: 341, endPoint y: 208, distance: 8.2
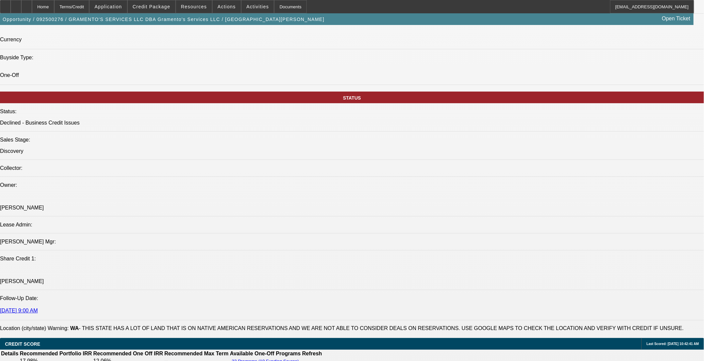
scroll to position [813, 0]
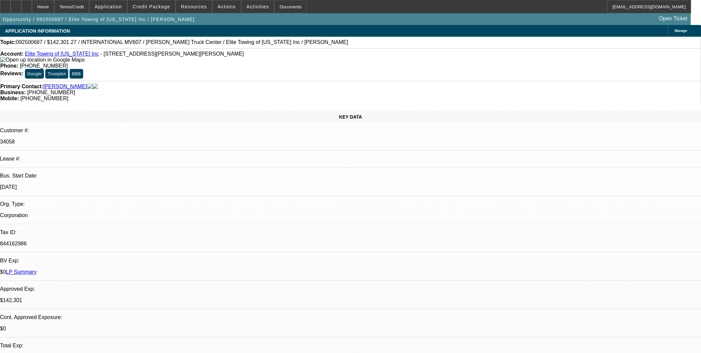
select select "0"
select select "2"
select select "0"
select select "6"
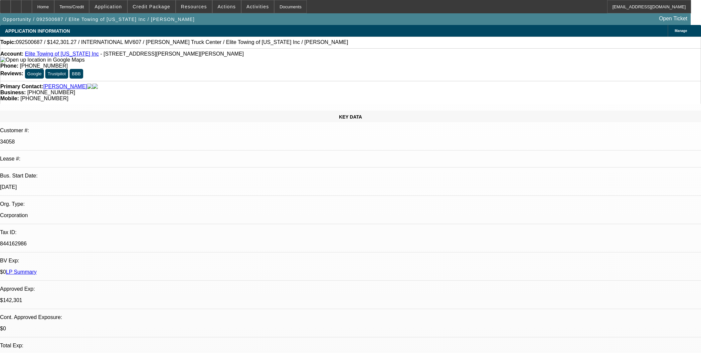
select select "0"
select select "2"
select select "0"
select select "6"
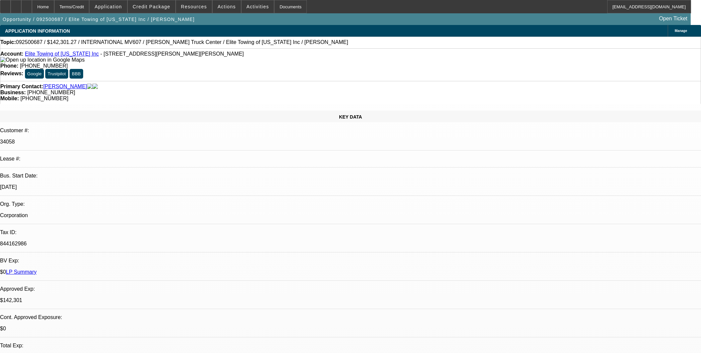
select select "0.15"
select select "2"
select select "0"
select select "6"
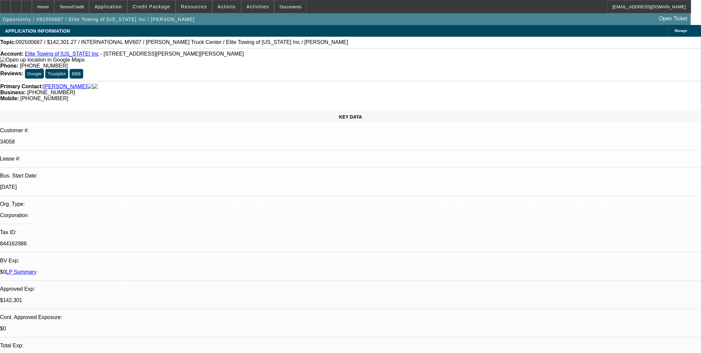
select select "0.2"
select select "2"
select select "0"
select select "6"
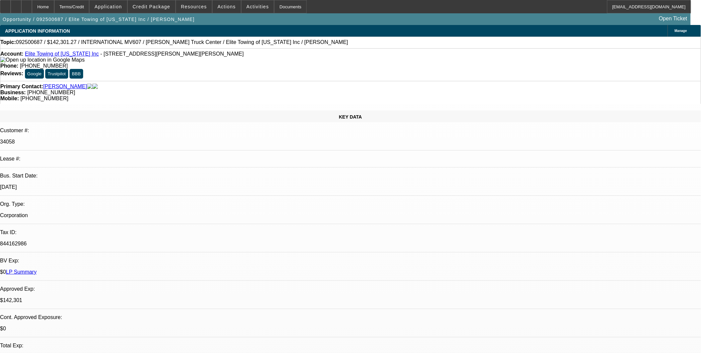
scroll to position [74, 0]
drag, startPoint x: 593, startPoint y: 152, endPoint x: 596, endPoint y: 149, distance: 4.7
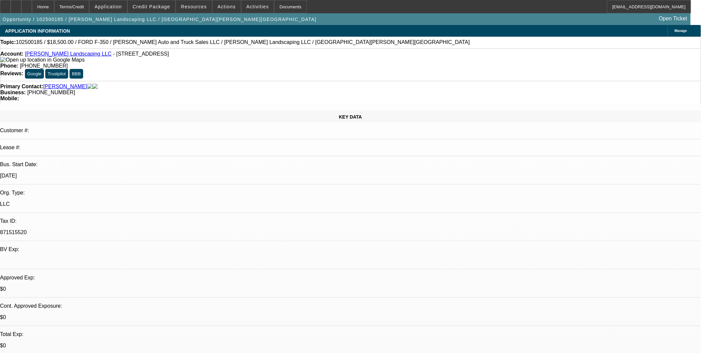
select select "0"
select select "0.1"
select select "0"
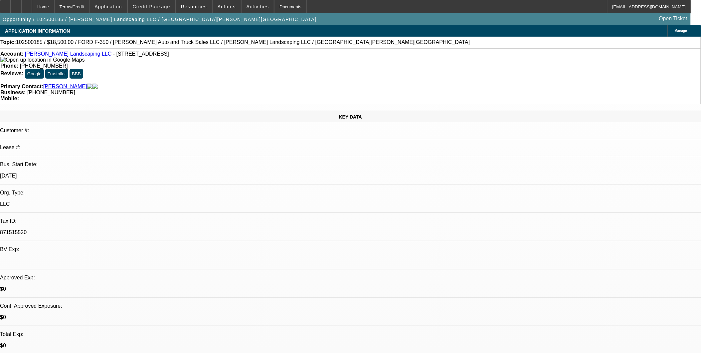
select select "0.1"
select select "0"
select select "0.1"
select select "0"
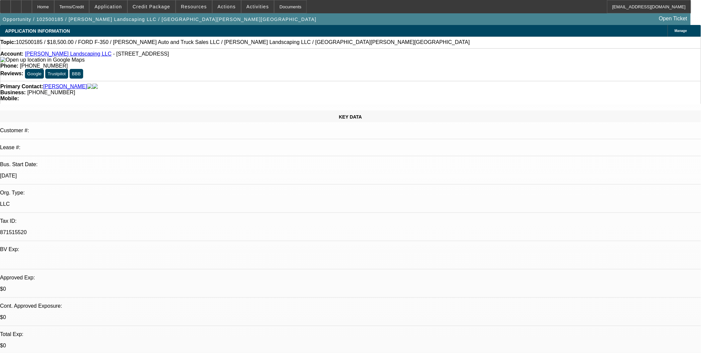
select select "0"
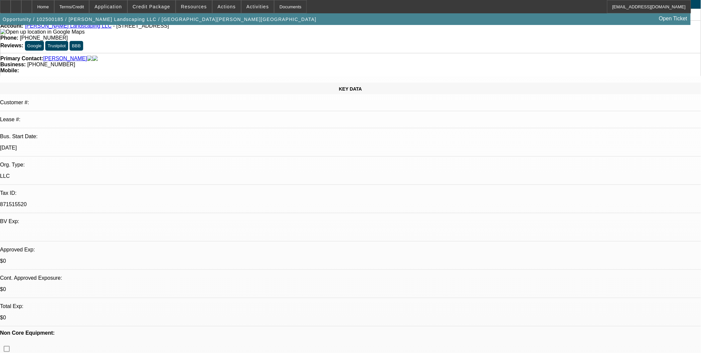
select select "1"
select select "4"
select select "1"
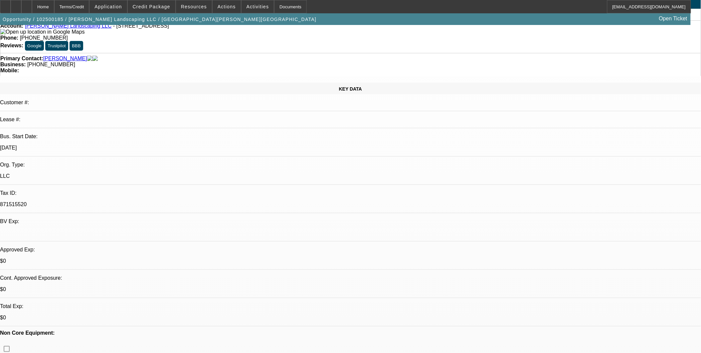
select select "4"
select select "1"
select select "4"
select select "1"
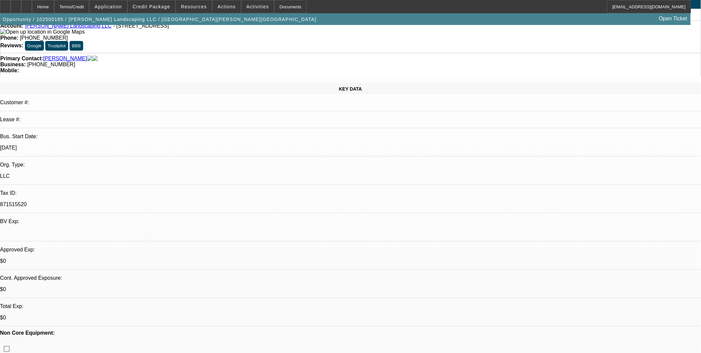
select select "1"
select select "6"
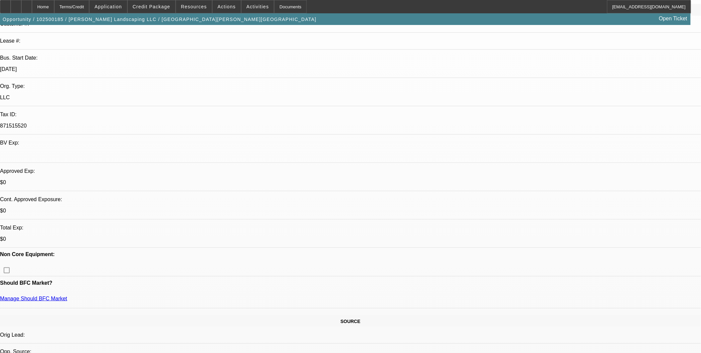
scroll to position [111, 0]
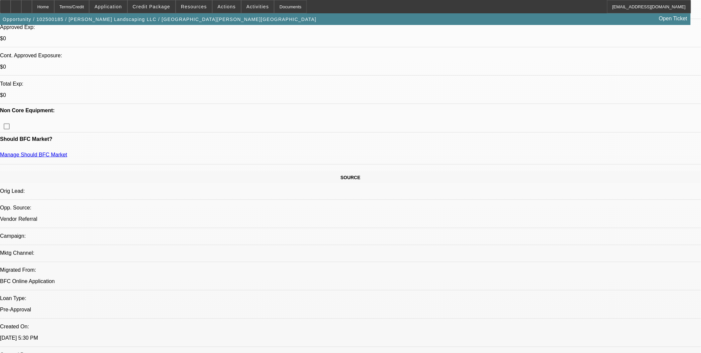
scroll to position [258, 0]
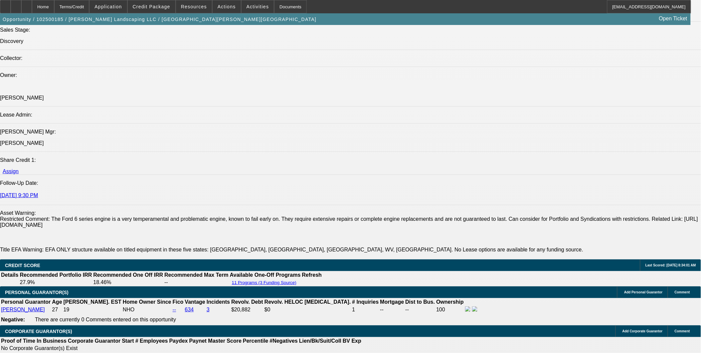
scroll to position [850, 0]
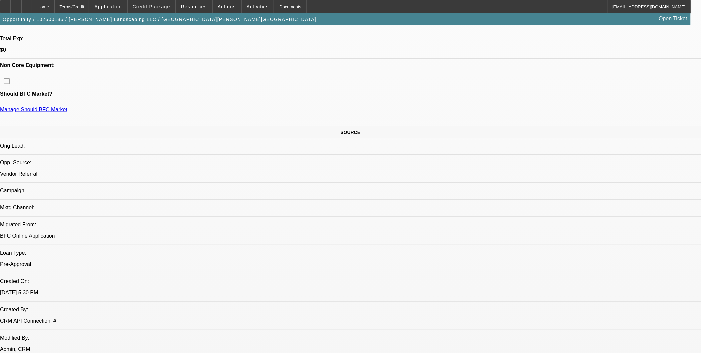
scroll to position [111, 0]
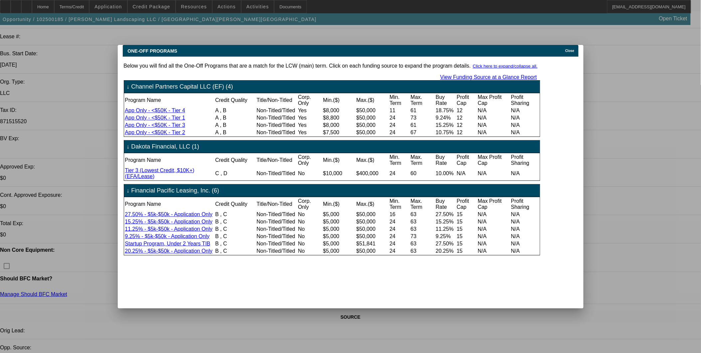
scroll to position [0, 0]
click at [569, 49] on span "Close" at bounding box center [569, 51] width 9 height 4
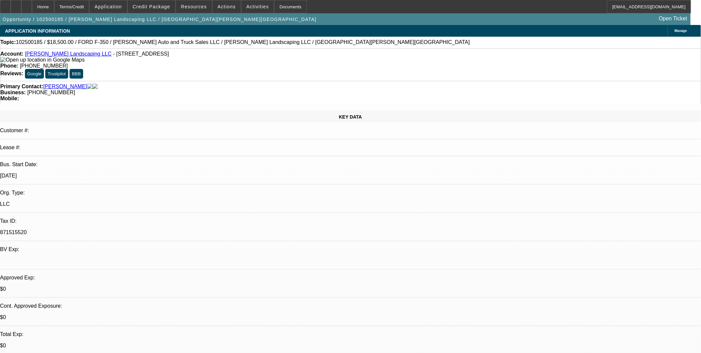
scroll to position [111, 0]
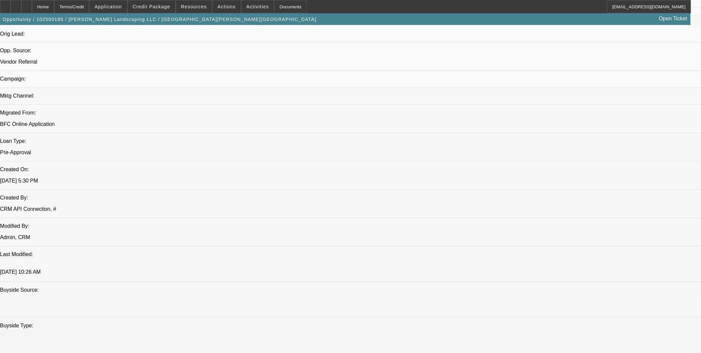
scroll to position [406, 0]
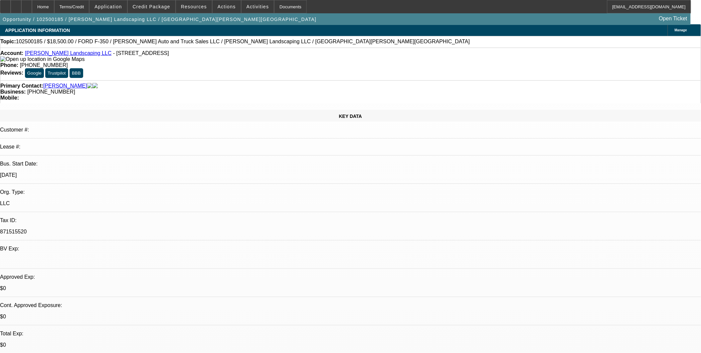
scroll to position [0, 0]
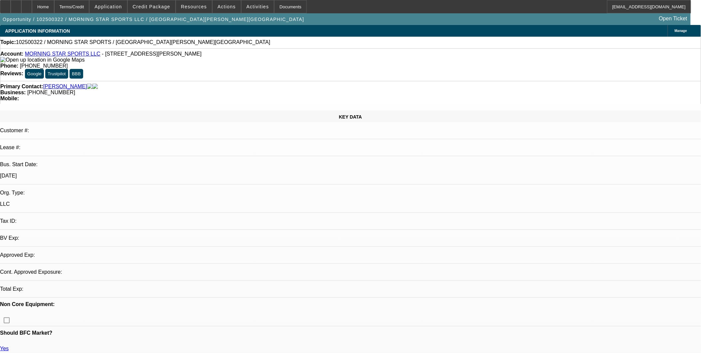
select select "0"
select select "2"
select select "0.1"
select select "1"
select select "2"
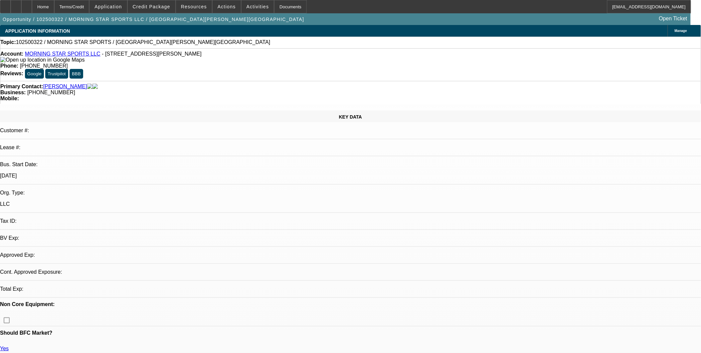
select select "4"
click at [68, 54] on link "MORNING STAR SPORTS LLC" at bounding box center [63, 54] width 76 height 6
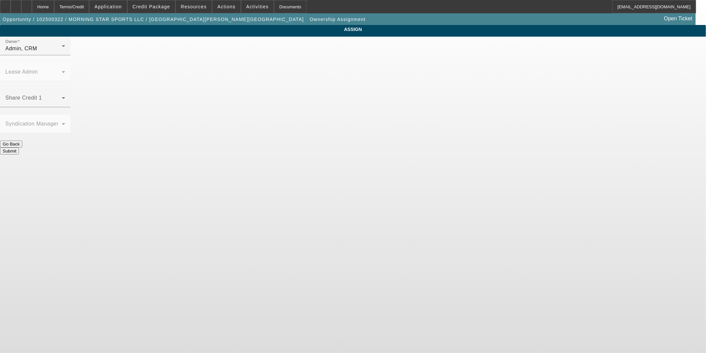
click at [65, 55] on div "Owner Admin, CRM" at bounding box center [35, 46] width 60 height 19
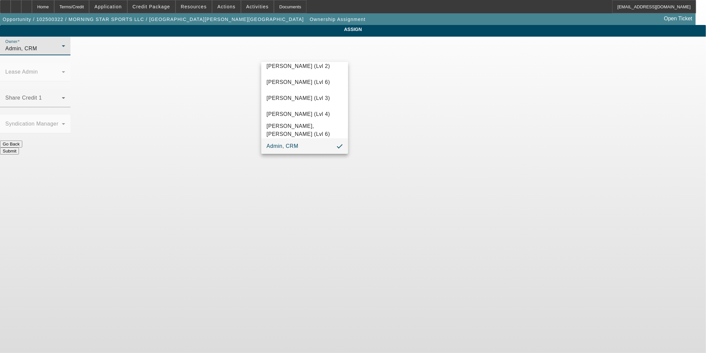
scroll to position [896, 0]
click at [283, 146] on span "[PERSON_NAME] (Lvl 3)" at bounding box center [299, 150] width 64 height 8
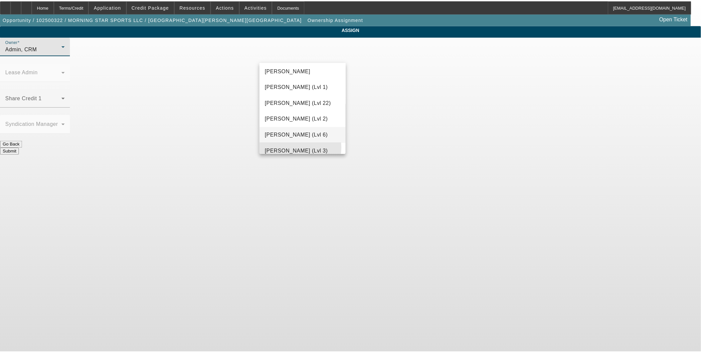
scroll to position [0, 0]
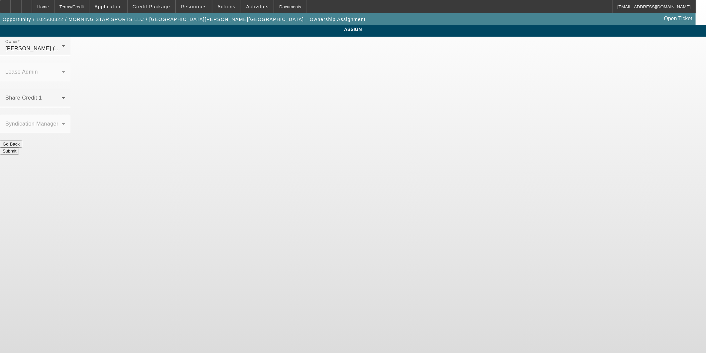
click at [19, 147] on button "Submit" at bounding box center [9, 150] width 19 height 7
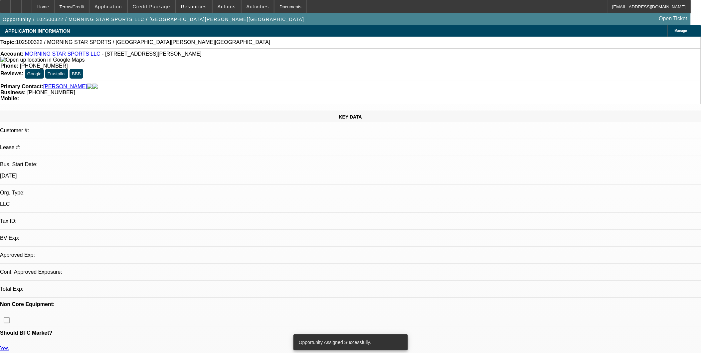
select select "0"
select select "2"
select select "0.1"
select select "4"
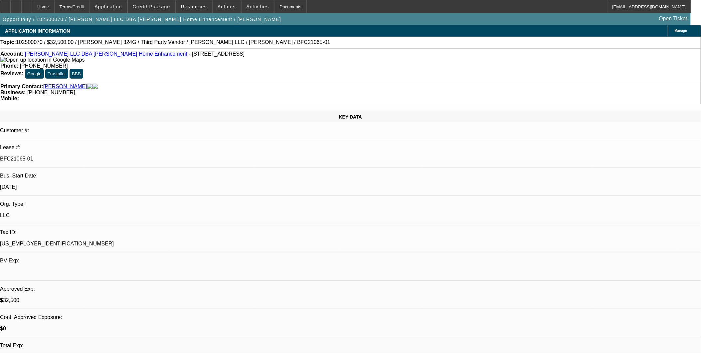
select select "0"
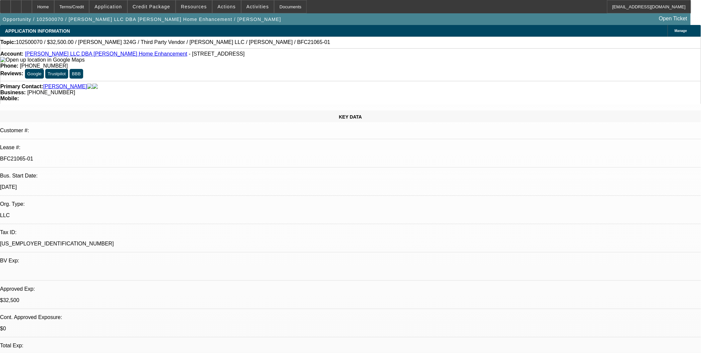
select select "0"
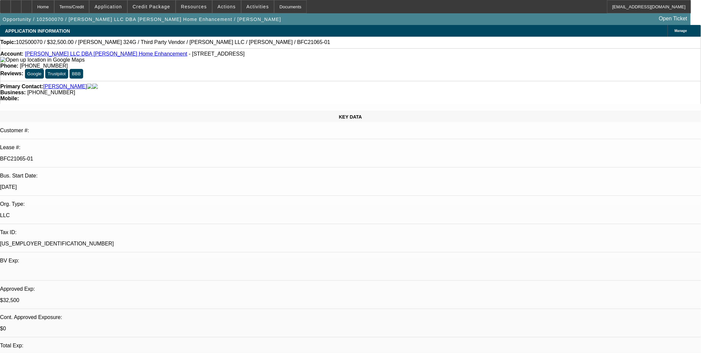
select select "0"
select select "1"
select select "3"
select select "6"
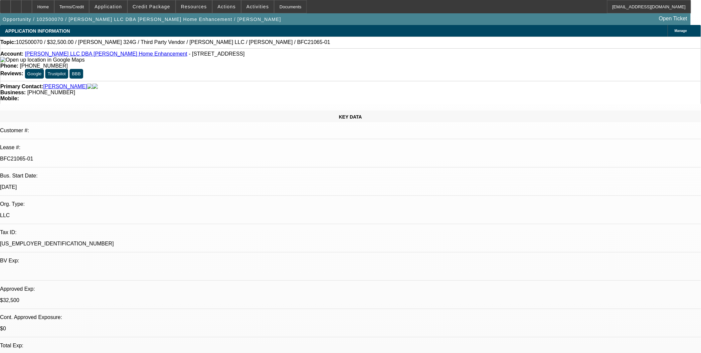
select select "1"
select select "3"
select select "6"
select select "1"
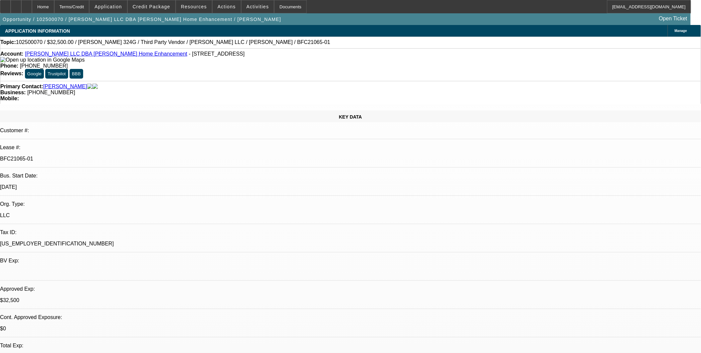
select select "6"
select select "1"
select select "6"
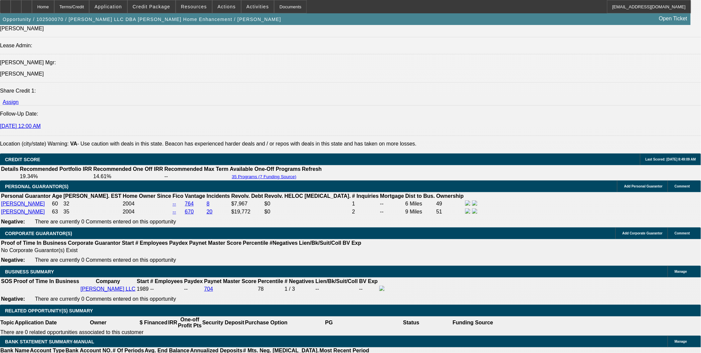
scroll to position [850, 0]
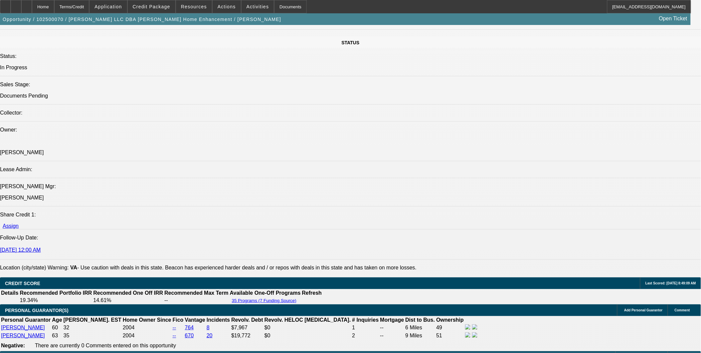
scroll to position [665, 0]
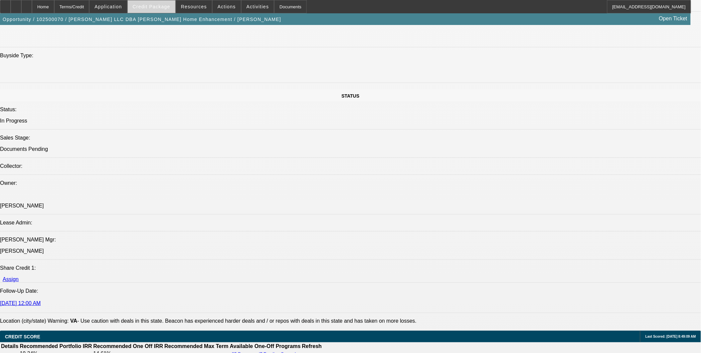
click at [168, 5] on span "Credit Package" at bounding box center [152, 6] width 38 height 5
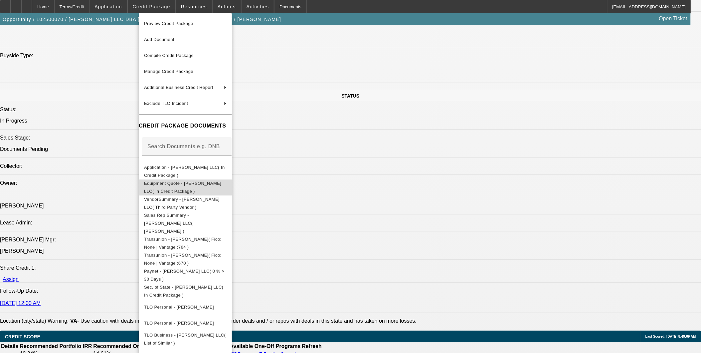
click at [205, 179] on button "Equipment Quote - CJ Walker LLC( In Credit Package )" at bounding box center [185, 187] width 93 height 16
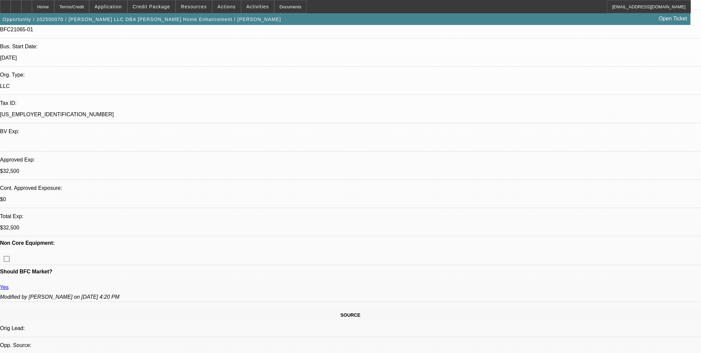
scroll to position [111, 0]
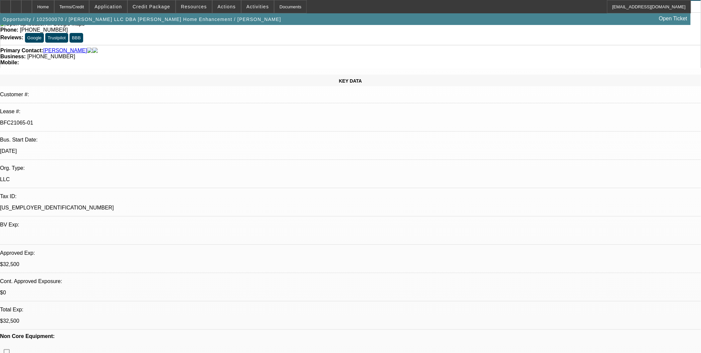
scroll to position [0, 0]
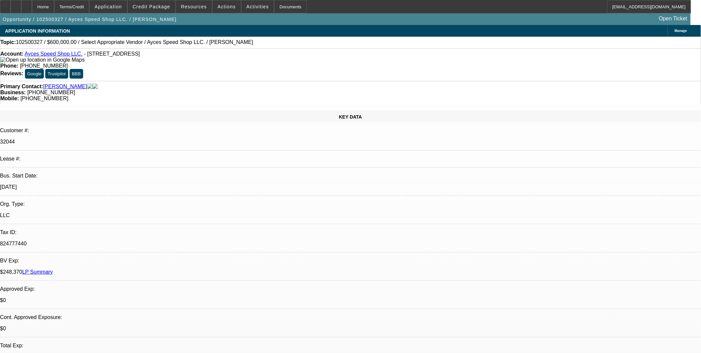
select select "0"
select select "2"
select select "0.1"
select select "4"
